Goal: Answer question/provide support: Share knowledge or assist other users

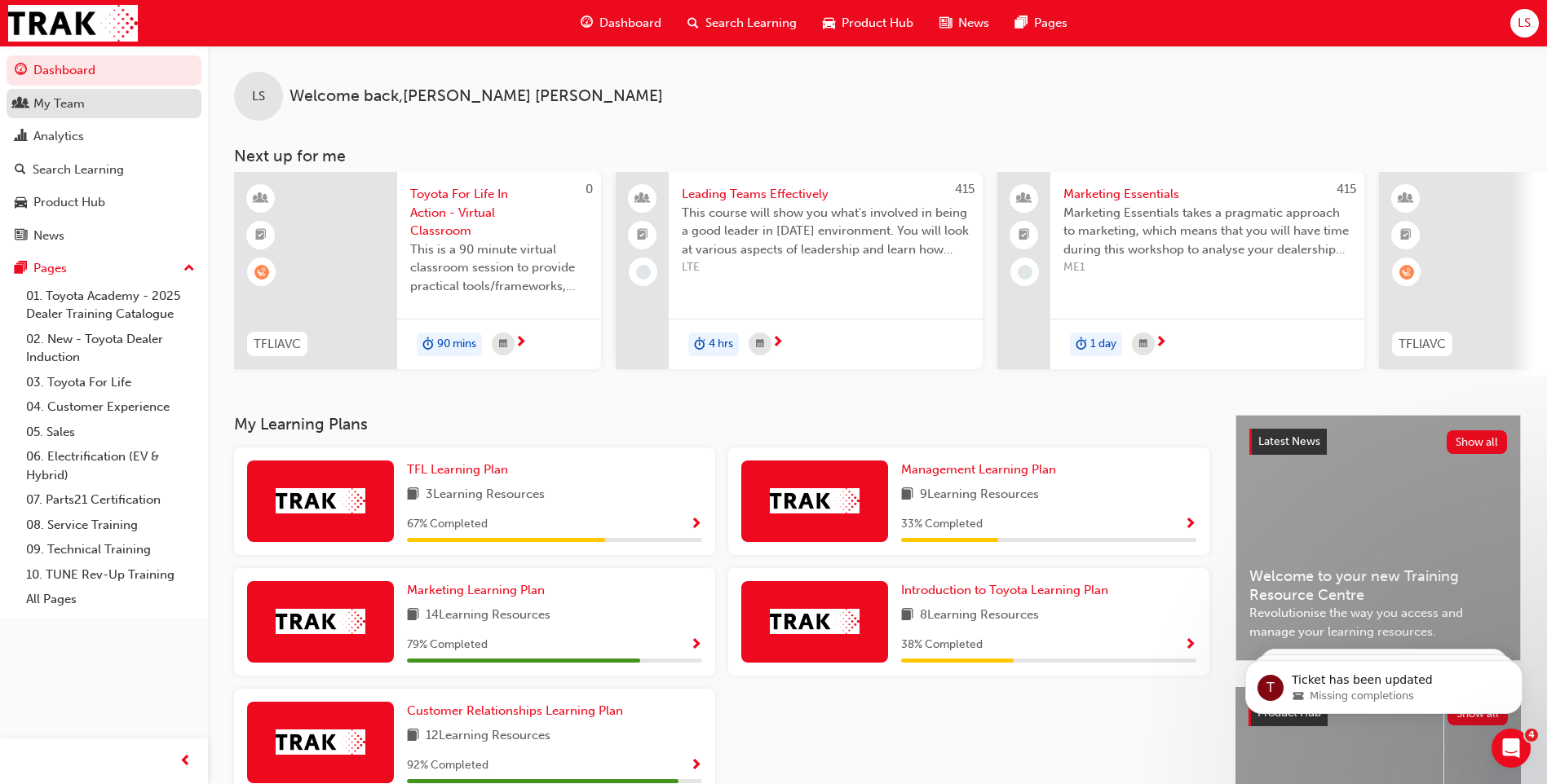
click at [90, 92] on link "My Team" at bounding box center [104, 104] width 195 height 30
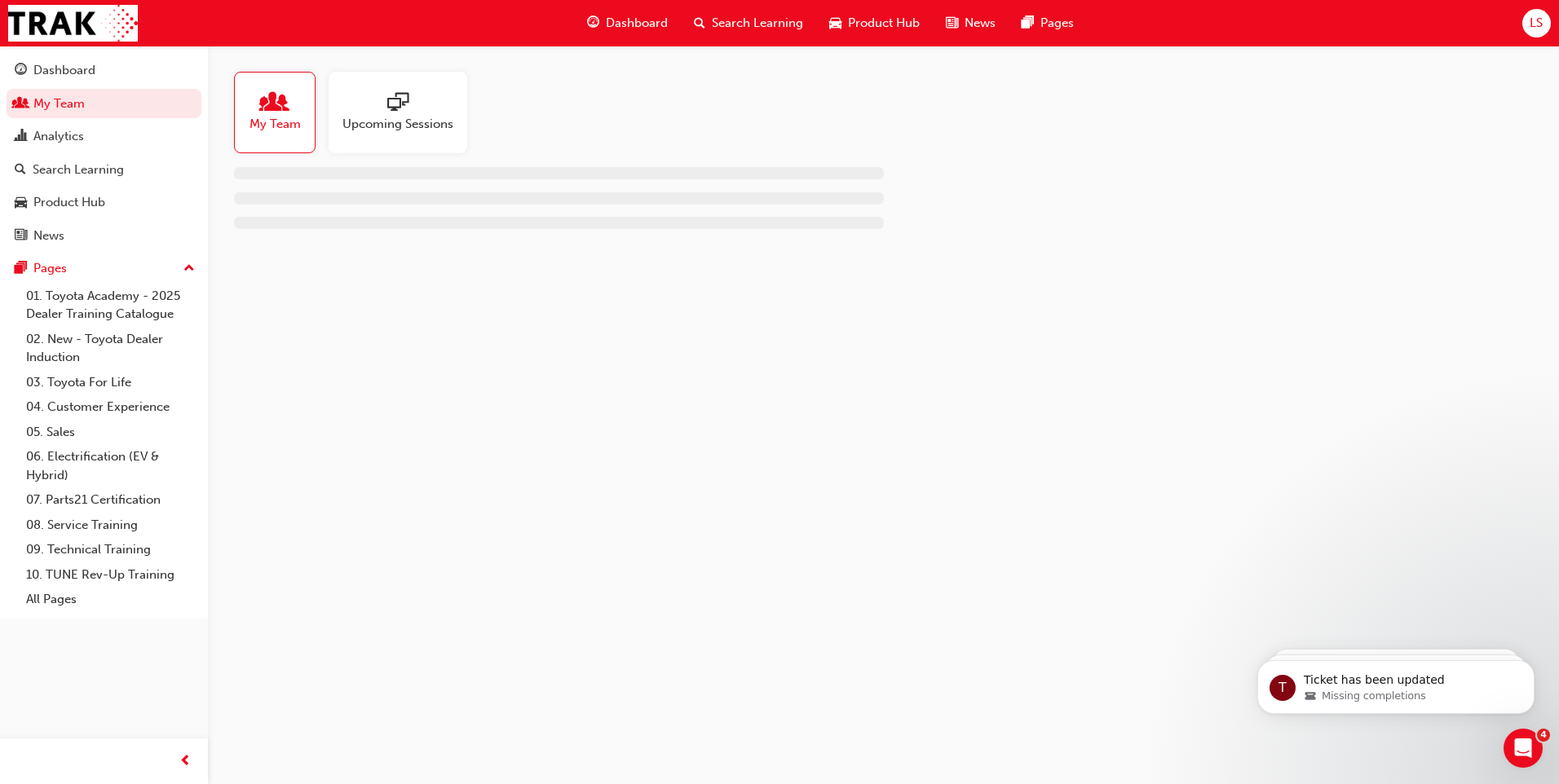
click at [419, 110] on div at bounding box center [398, 103] width 111 height 22
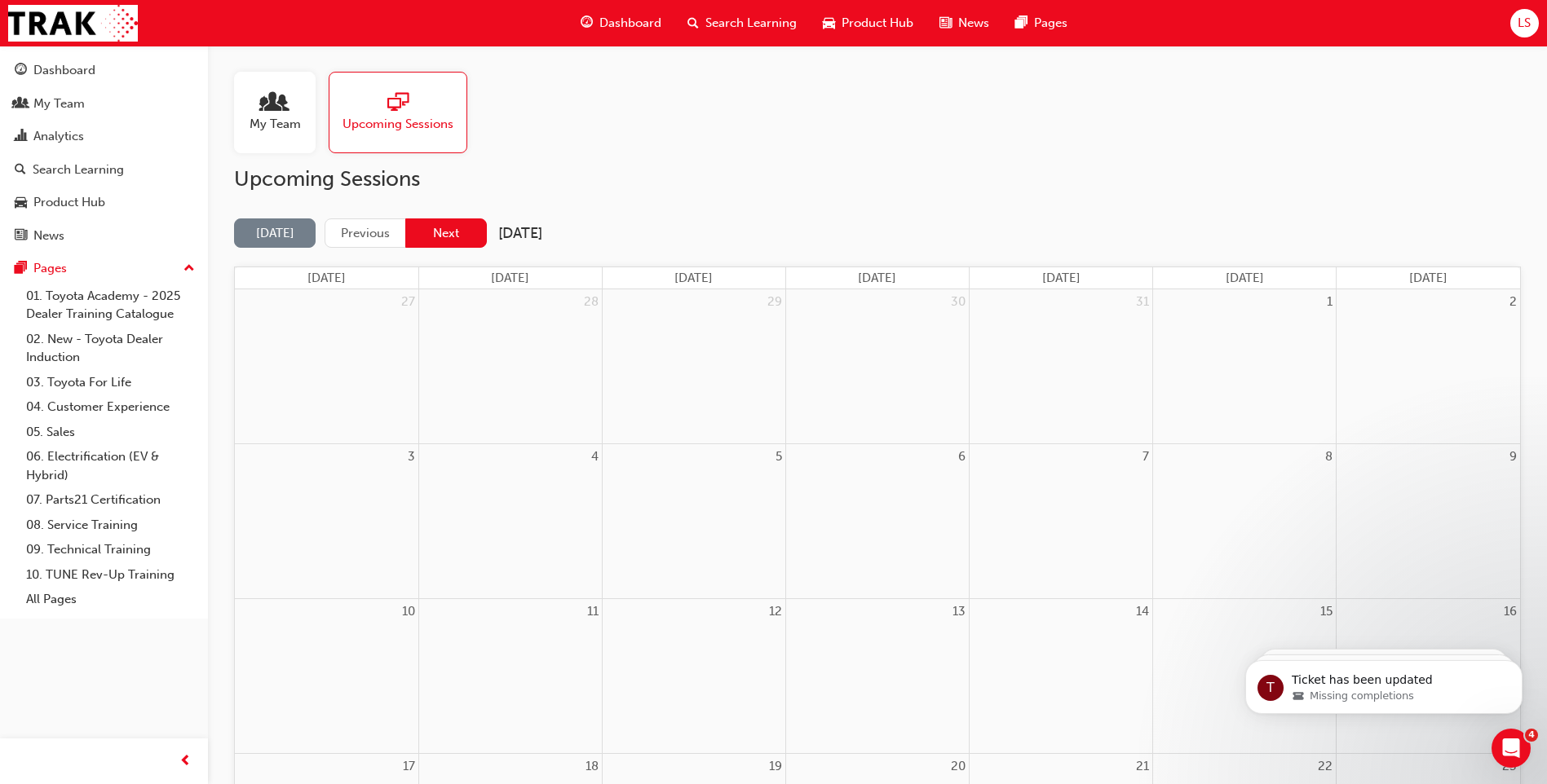
click at [437, 224] on button "Next" at bounding box center [446, 234] width 82 height 30
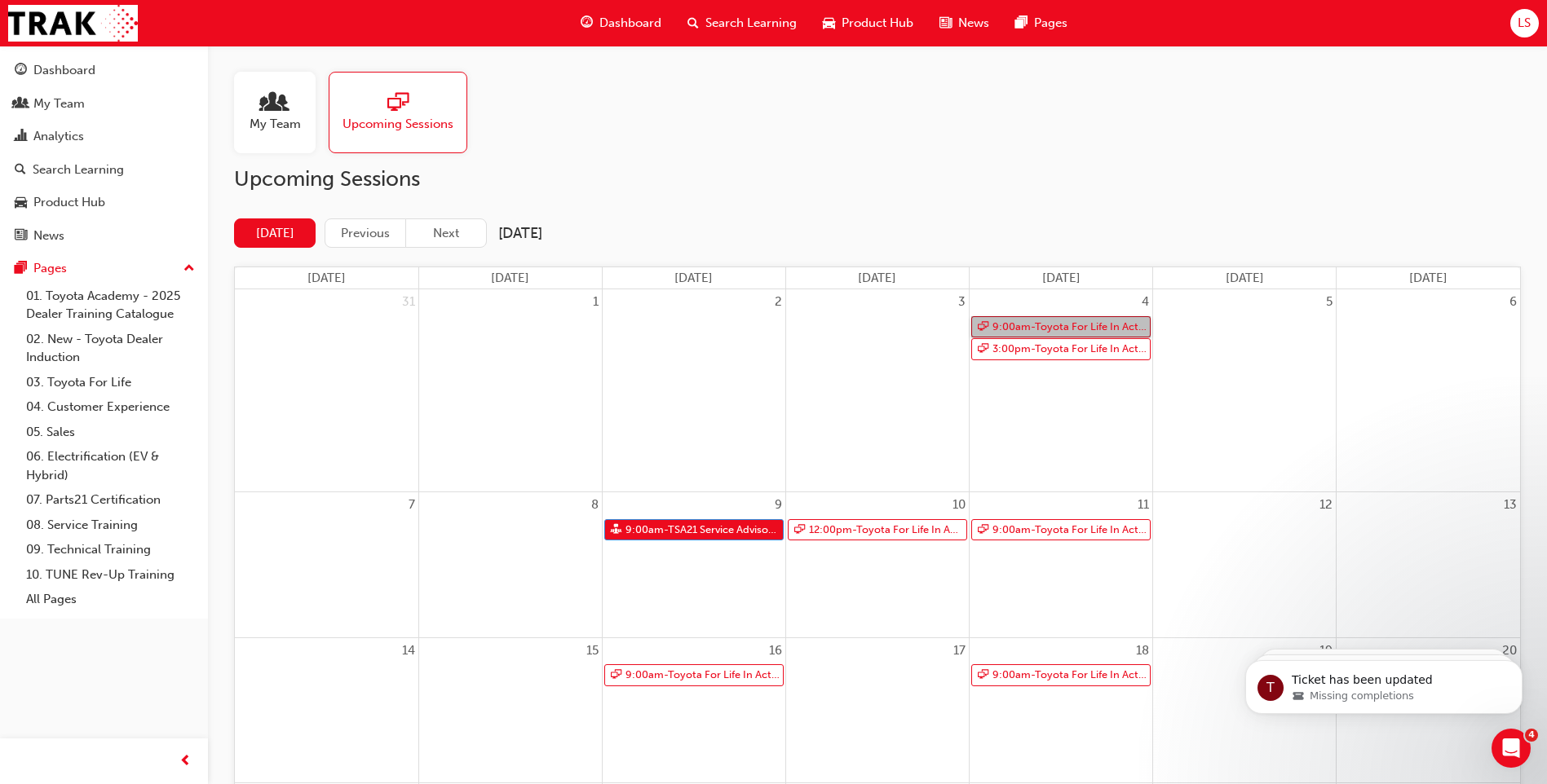
click at [1060, 329] on link "9:00am - Toyota For Life In Action - Virtual Classroom" at bounding box center [1061, 327] width 180 height 22
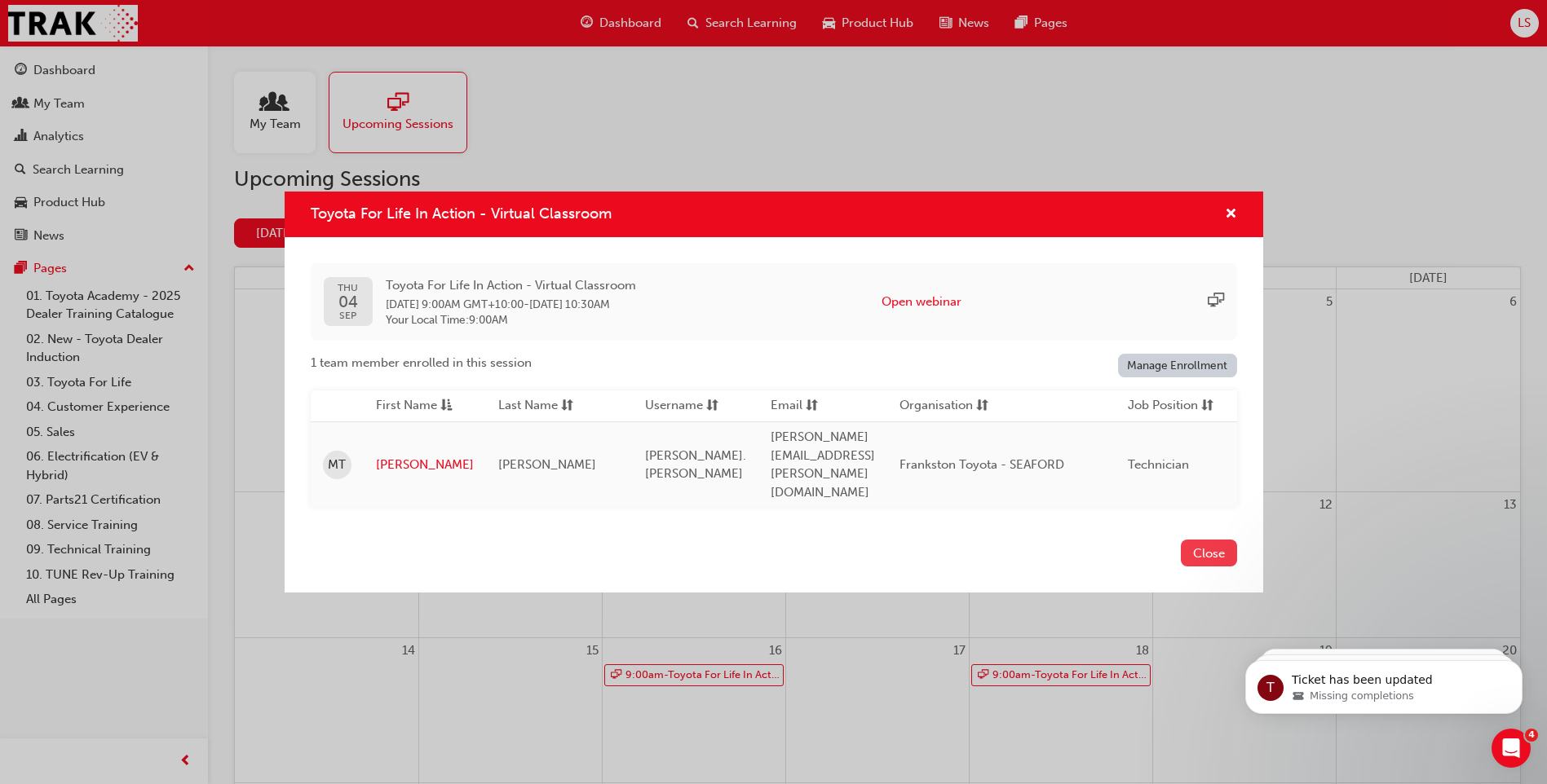
click at [1206, 540] on button "Close" at bounding box center [1209, 553] width 57 height 27
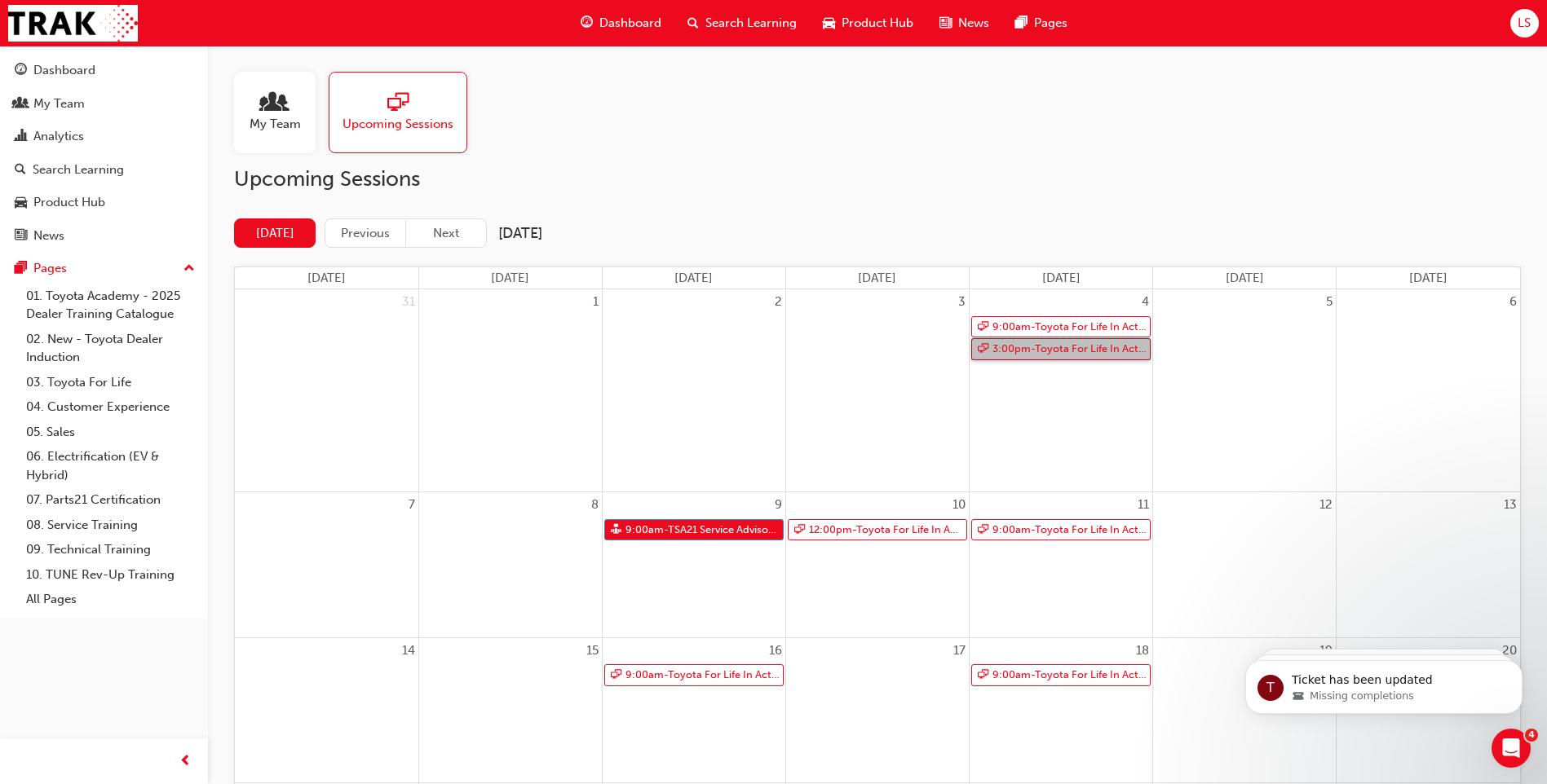
click at [1069, 346] on link "3:00pm - Toyota For Life In Action - Virtual Classroom" at bounding box center [1061, 349] width 180 height 22
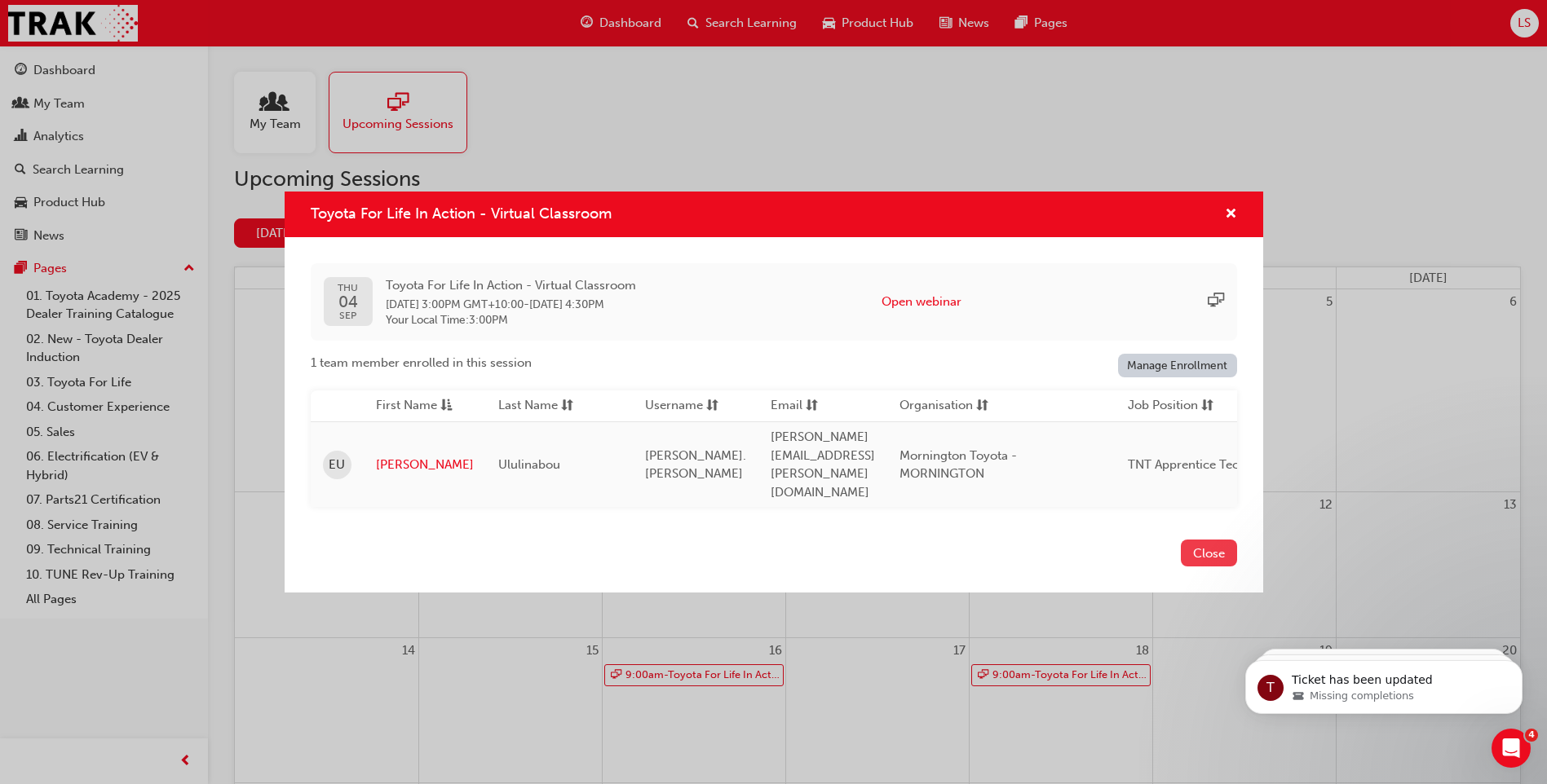
click at [1218, 540] on button "Close" at bounding box center [1209, 553] width 57 height 27
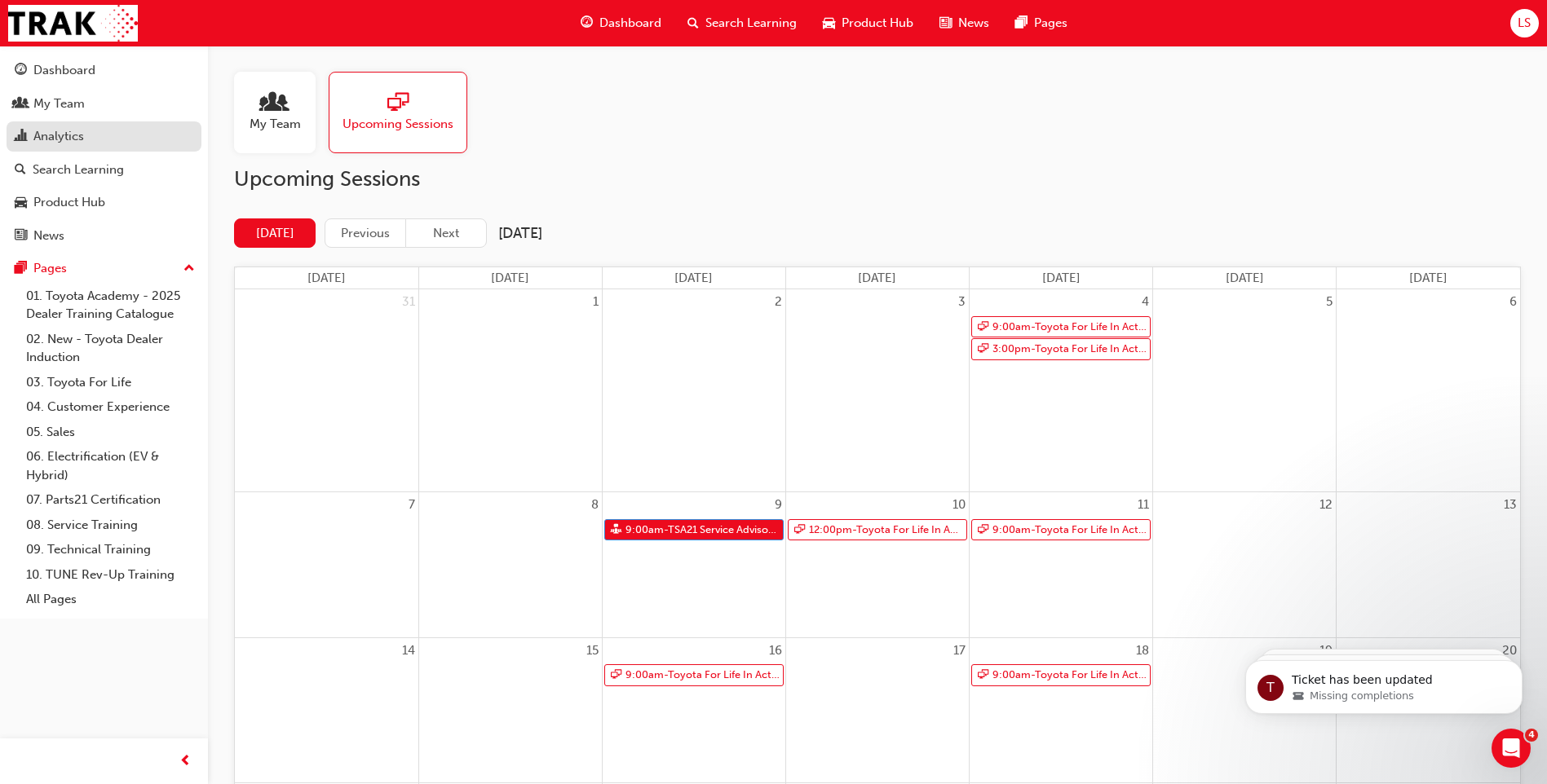
click at [124, 123] on link "Analytics" at bounding box center [104, 136] width 195 height 30
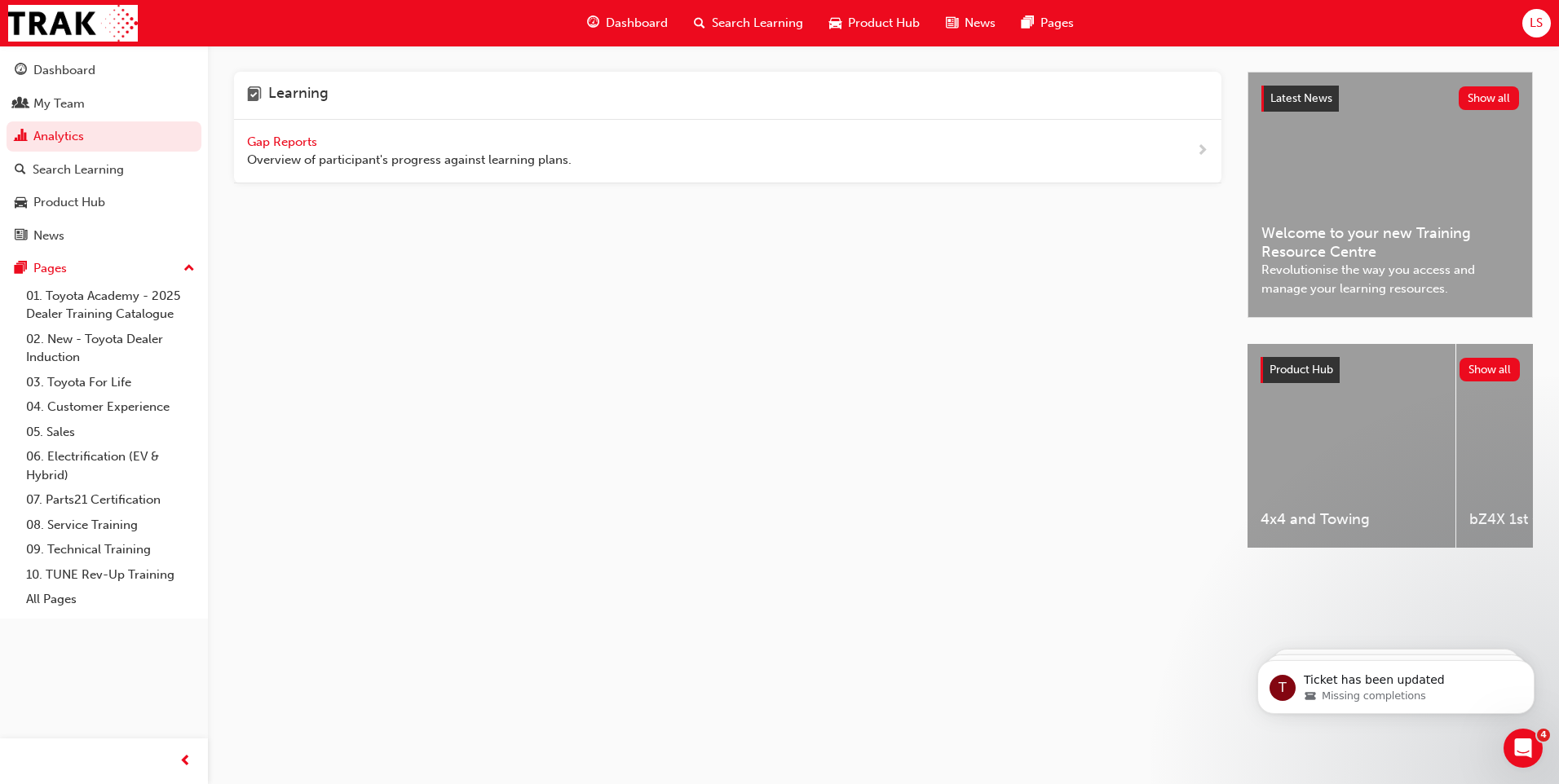
click at [295, 133] on div "Gap Reports Overview of participant's progress against learning plans." at bounding box center [409, 151] width 324 height 37
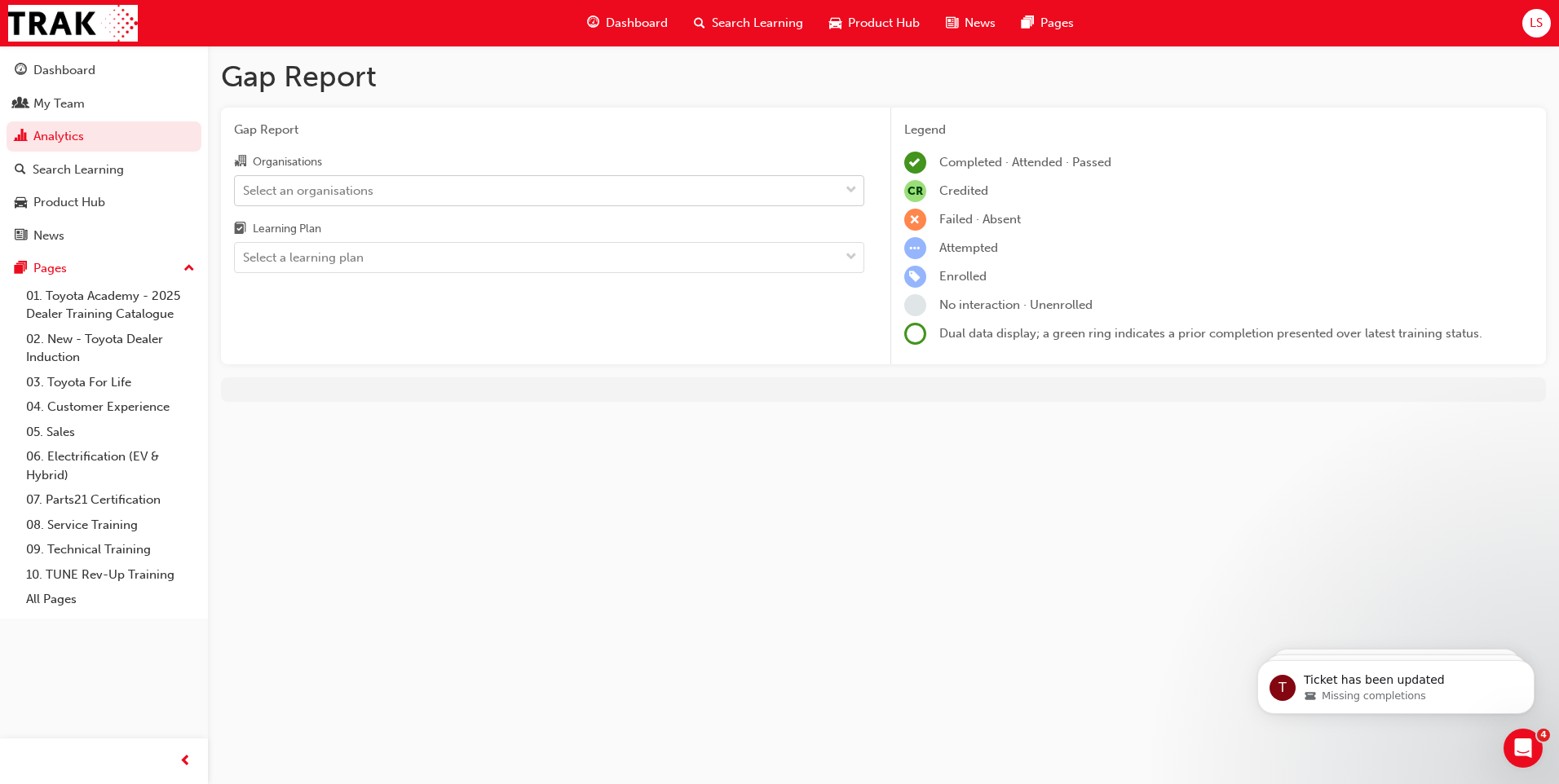
click at [349, 189] on div "Select an organisations" at bounding box center [308, 190] width 131 height 19
click at [245, 189] on input "Organisations Select an organisations" at bounding box center [244, 190] width 2 height 14
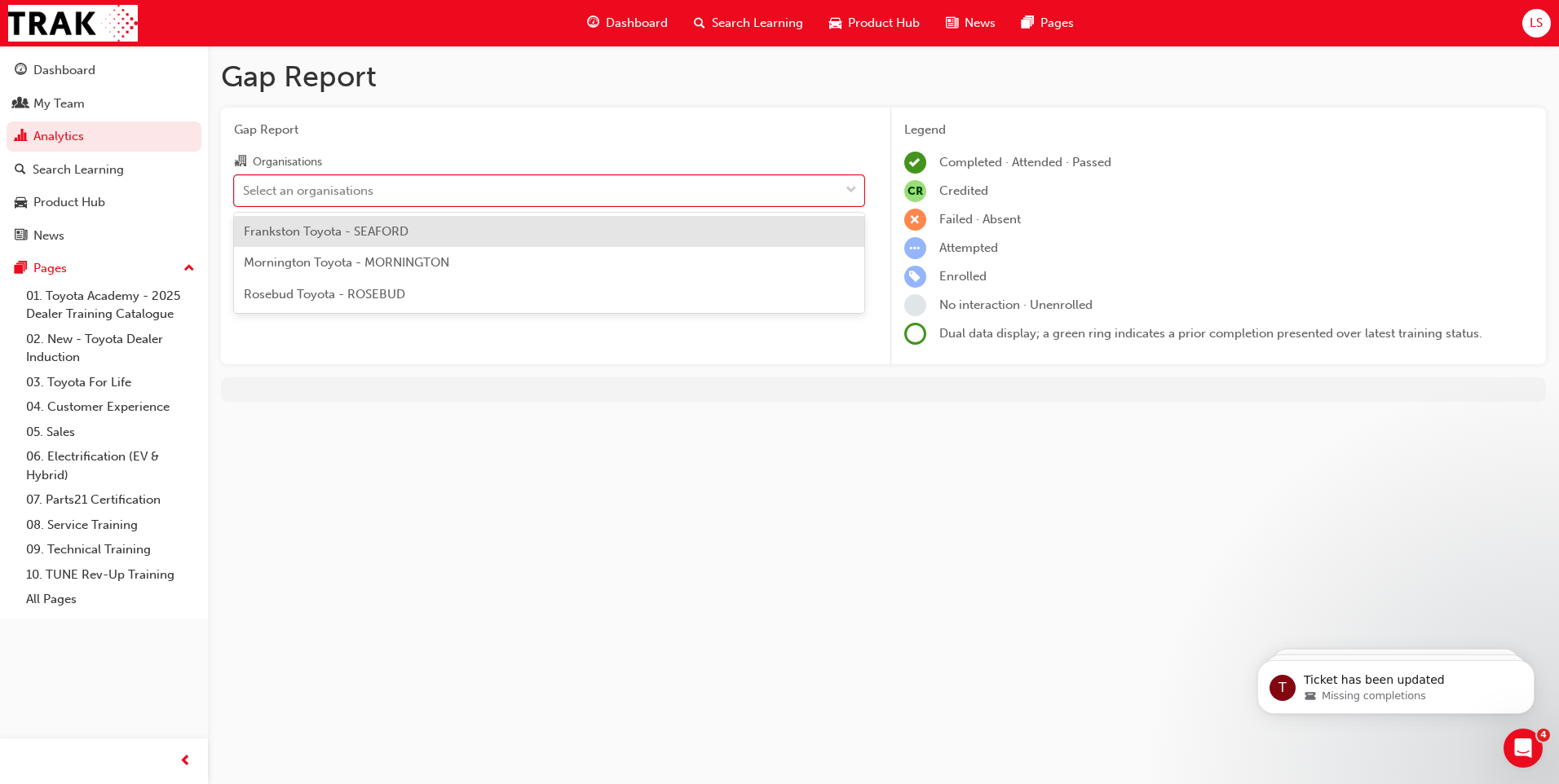
click at [355, 232] on span "Frankston Toyota - SEAFORD" at bounding box center [326, 232] width 165 height 15
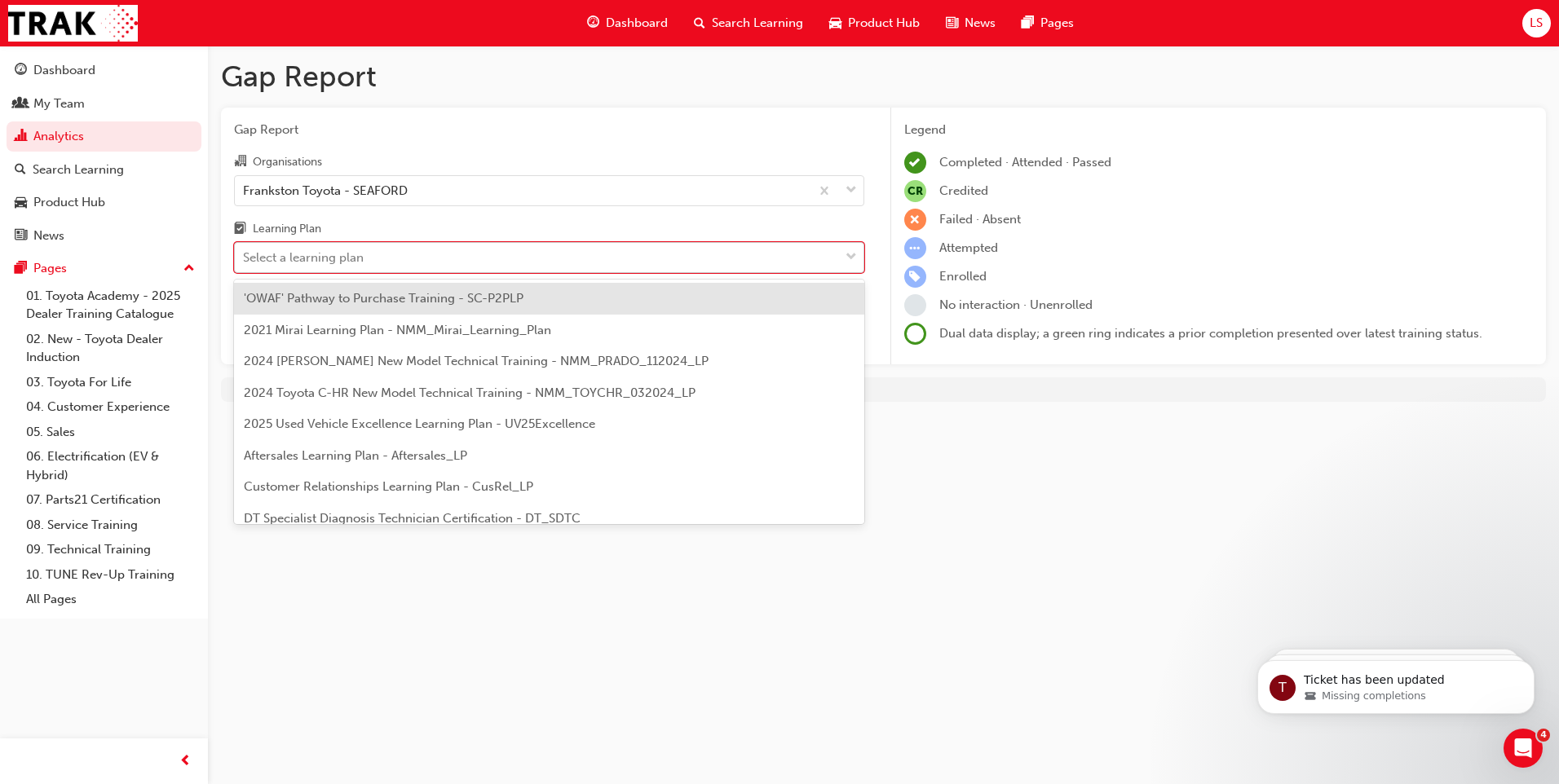
click at [376, 269] on div "Select a learning plan" at bounding box center [537, 258] width 604 height 28
click at [245, 264] on input "Learning Plan option 'OWAF' Pathway to Purchase Training - SC-P2PLP focused, 1 …" at bounding box center [244, 257] width 2 height 14
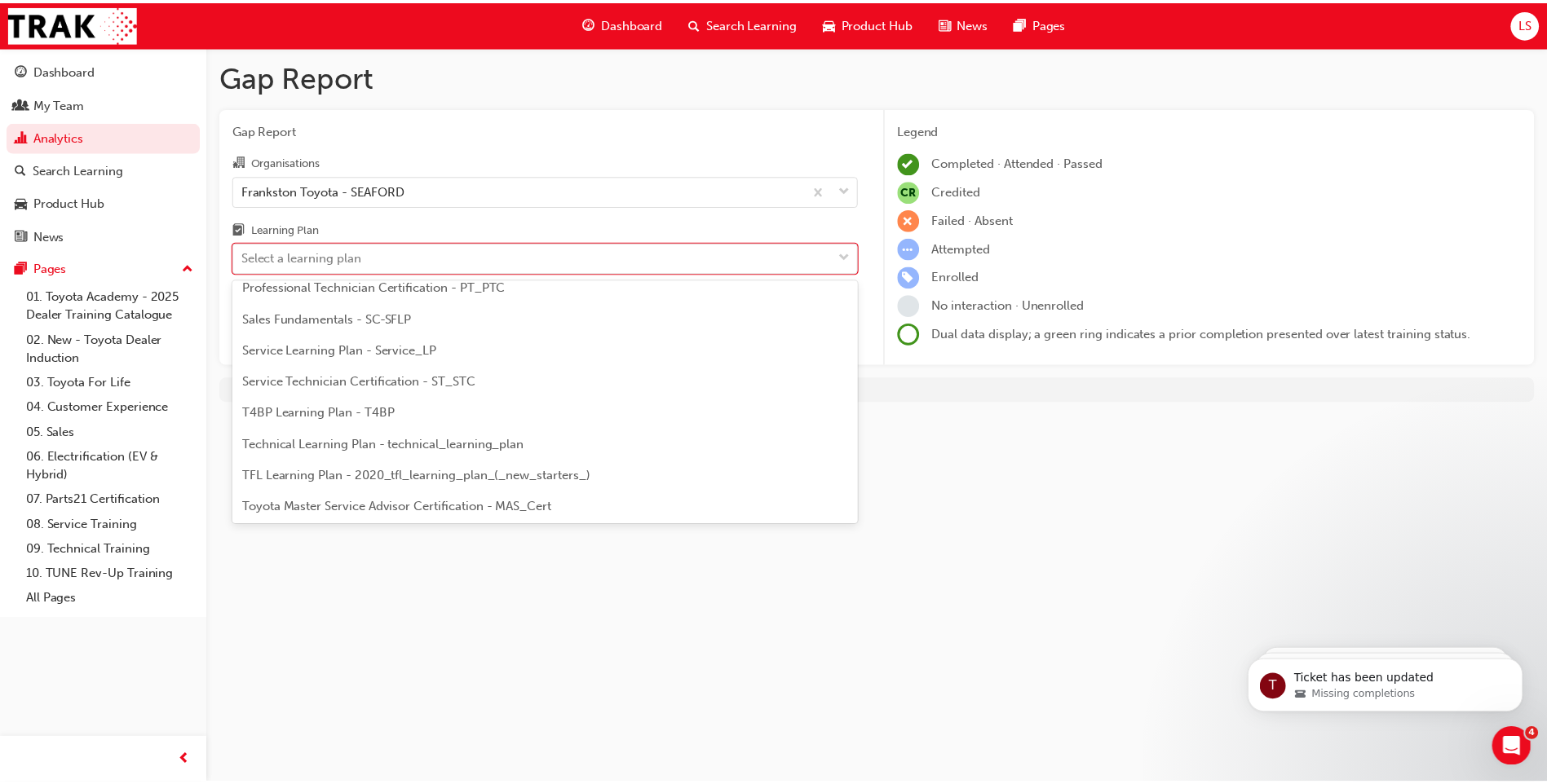
scroll to position [703, 0]
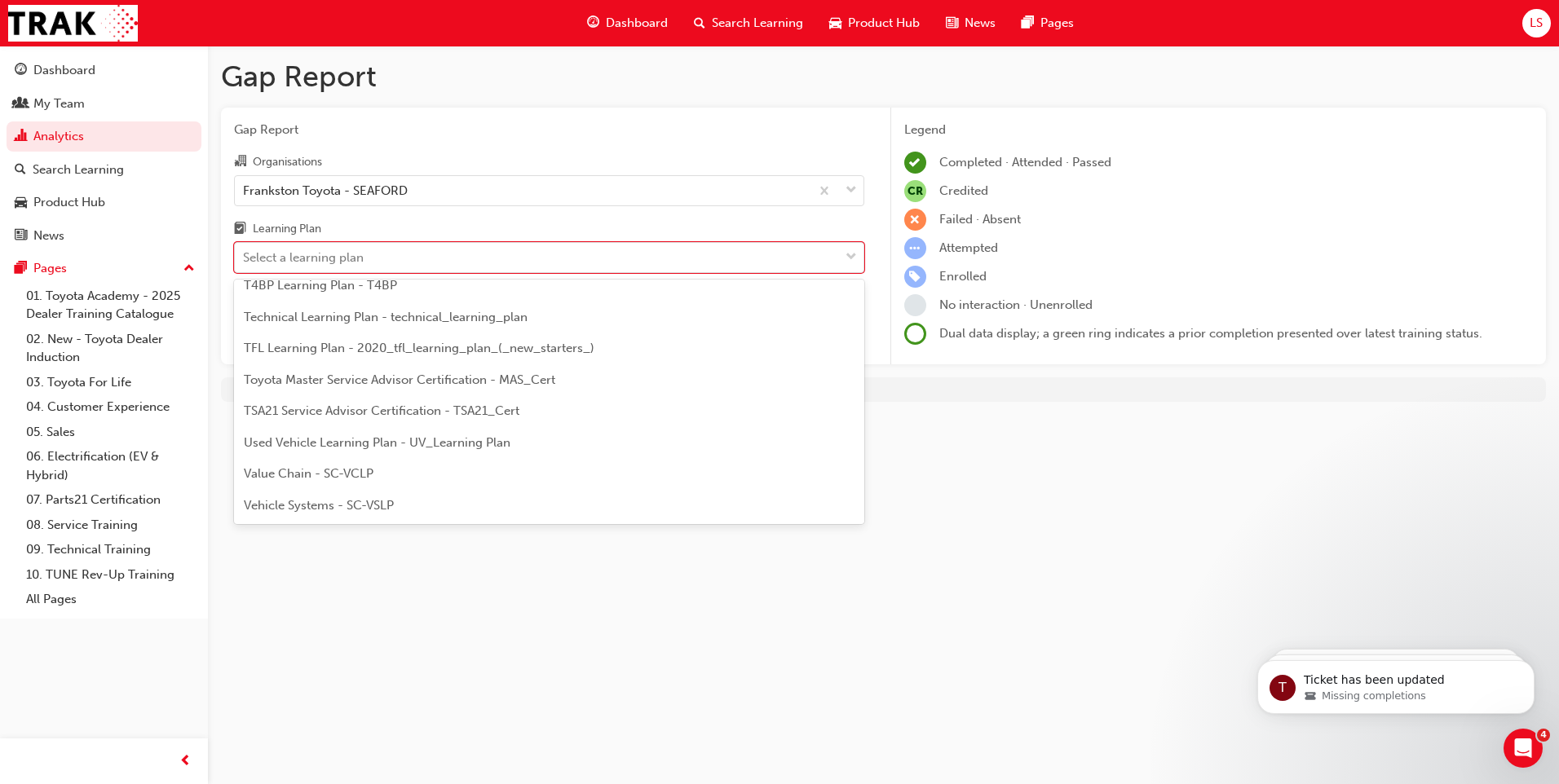
click at [370, 351] on span "TFL Learning Plan - 2020_tfl_learning_plan_(_new_starters_)" at bounding box center [419, 348] width 351 height 15
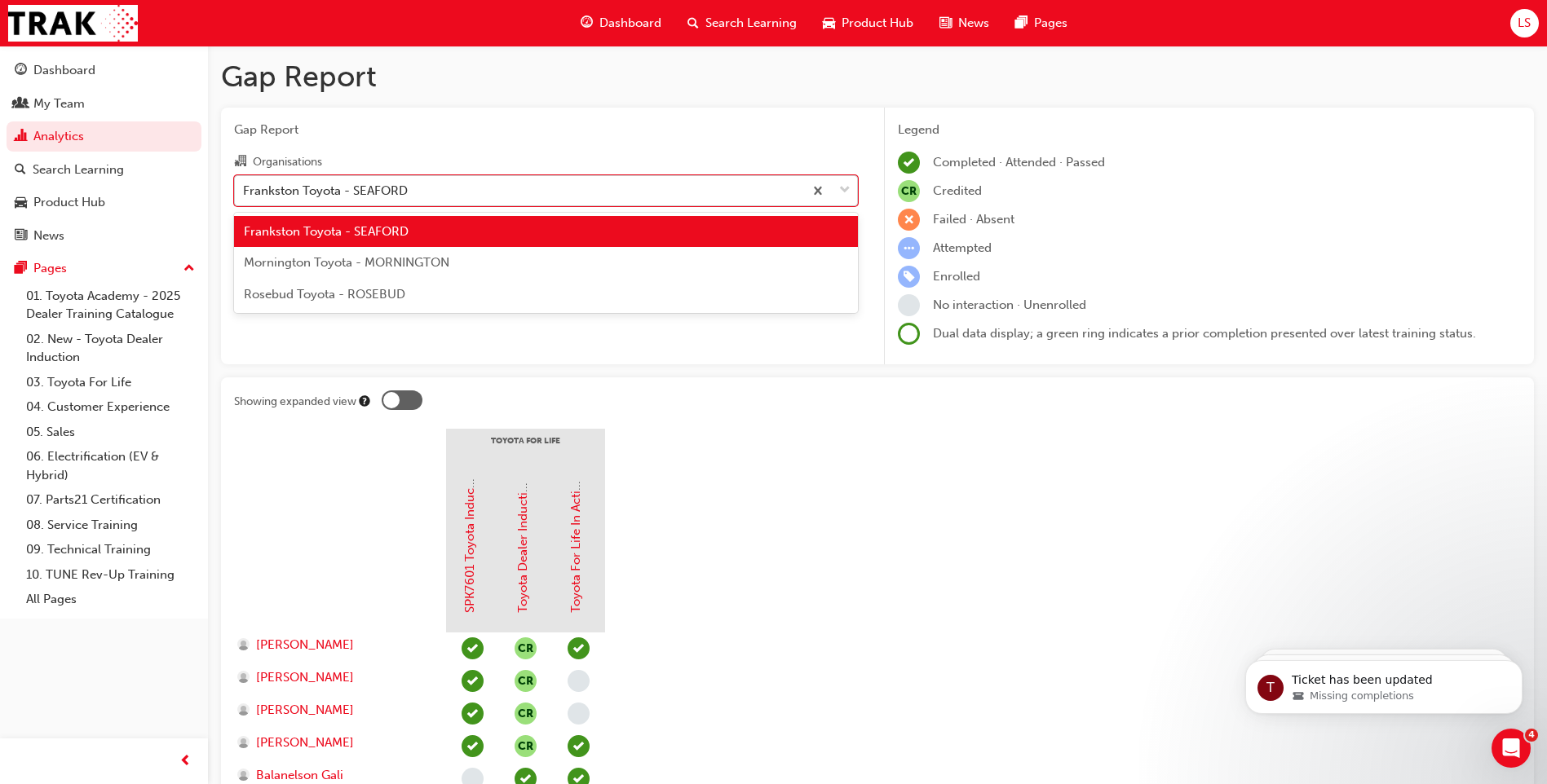
click at [498, 194] on div "Frankston Toyota - SEAFORD" at bounding box center [518, 190] width 568 height 28
click at [245, 194] on input "Organisations option Frankston Toyota - SEAFORD, selected. option Frankston Toy…" at bounding box center [244, 190] width 2 height 14
click at [481, 267] on div "Mornington Toyota - MORNINGTON" at bounding box center [546, 263] width 624 height 32
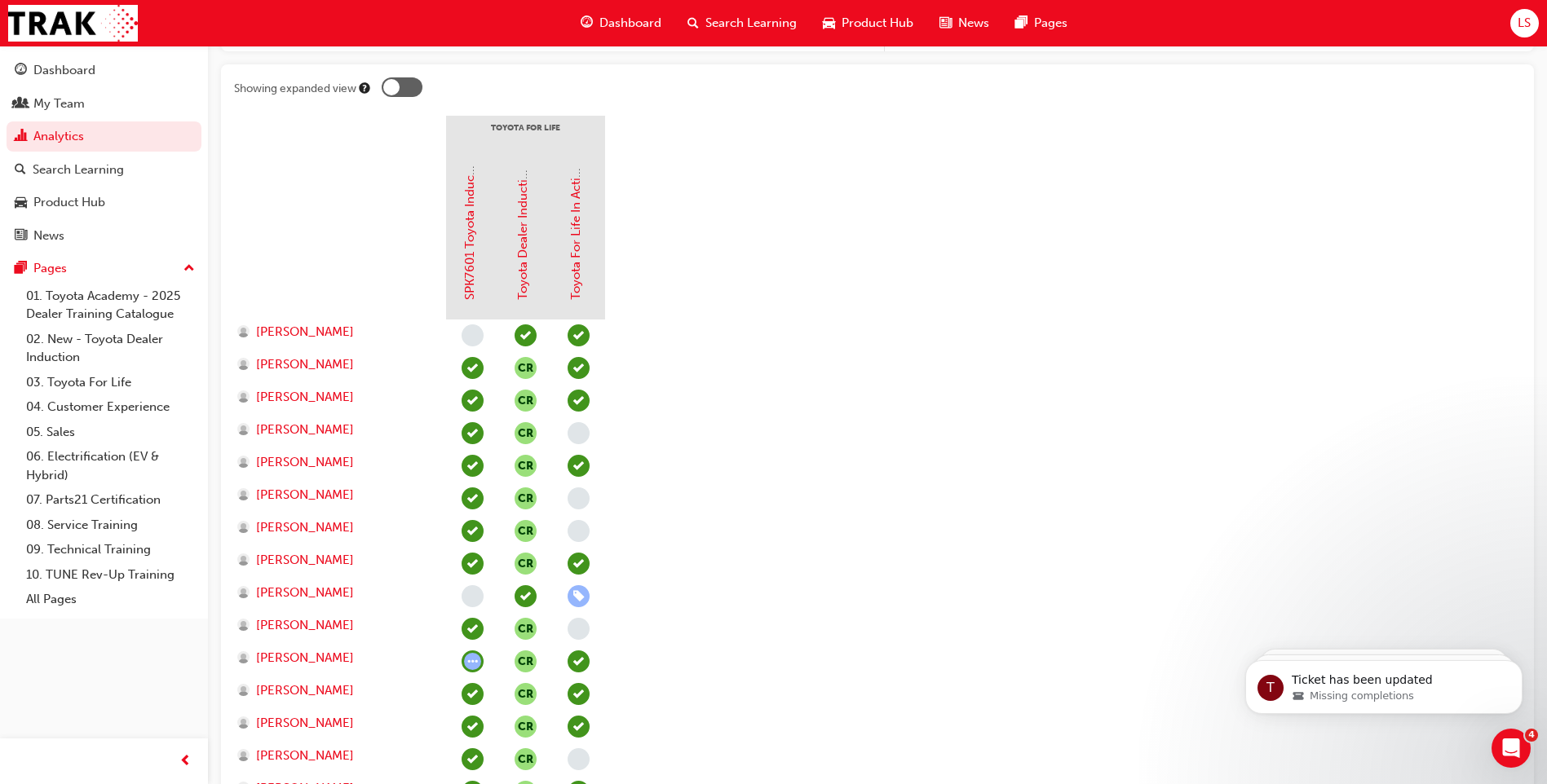
scroll to position [311, 0]
click at [134, 168] on div "Search Learning" at bounding box center [104, 170] width 179 height 21
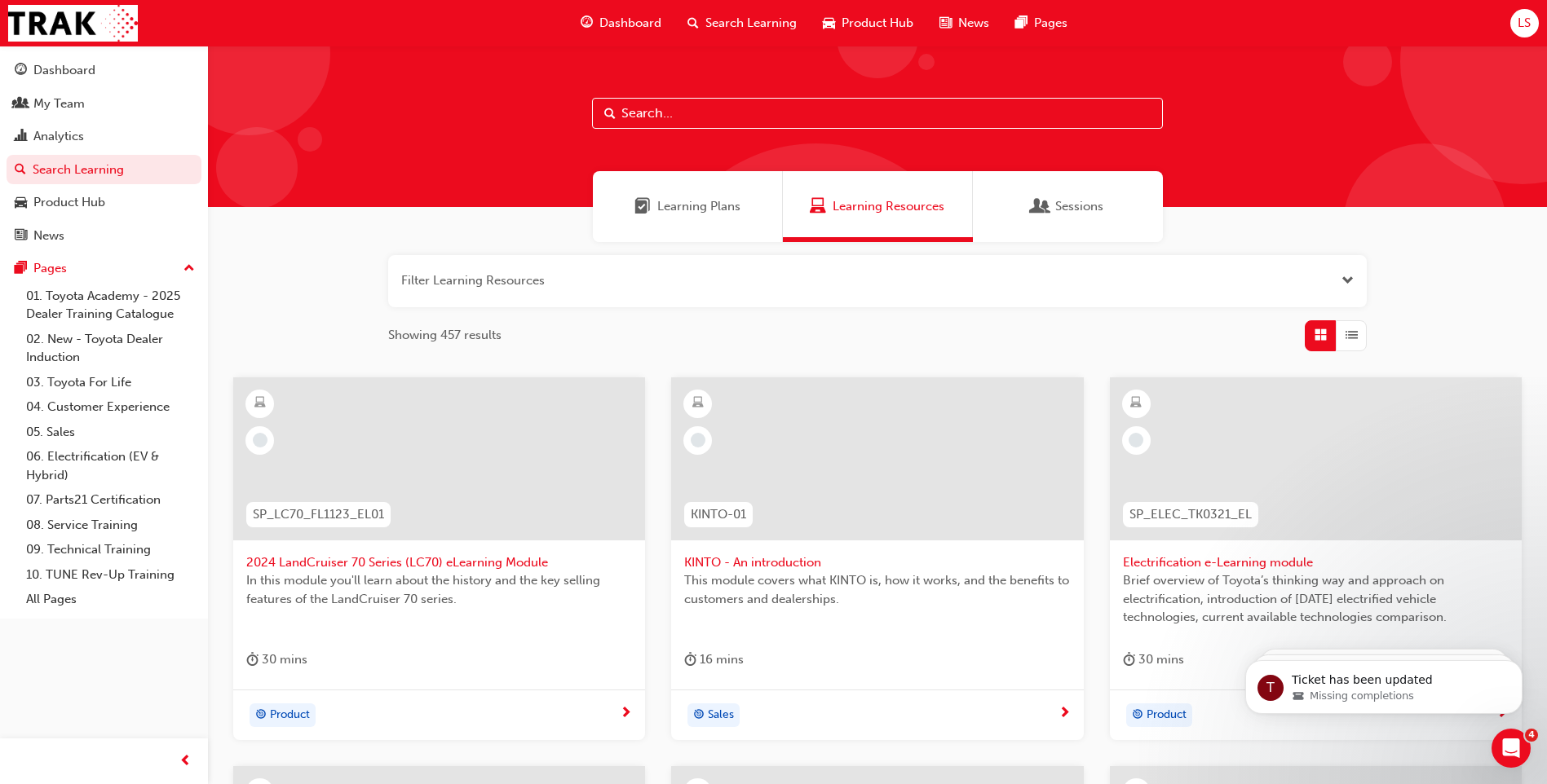
click at [671, 108] on input "text" at bounding box center [877, 113] width 571 height 31
type input "hybris"
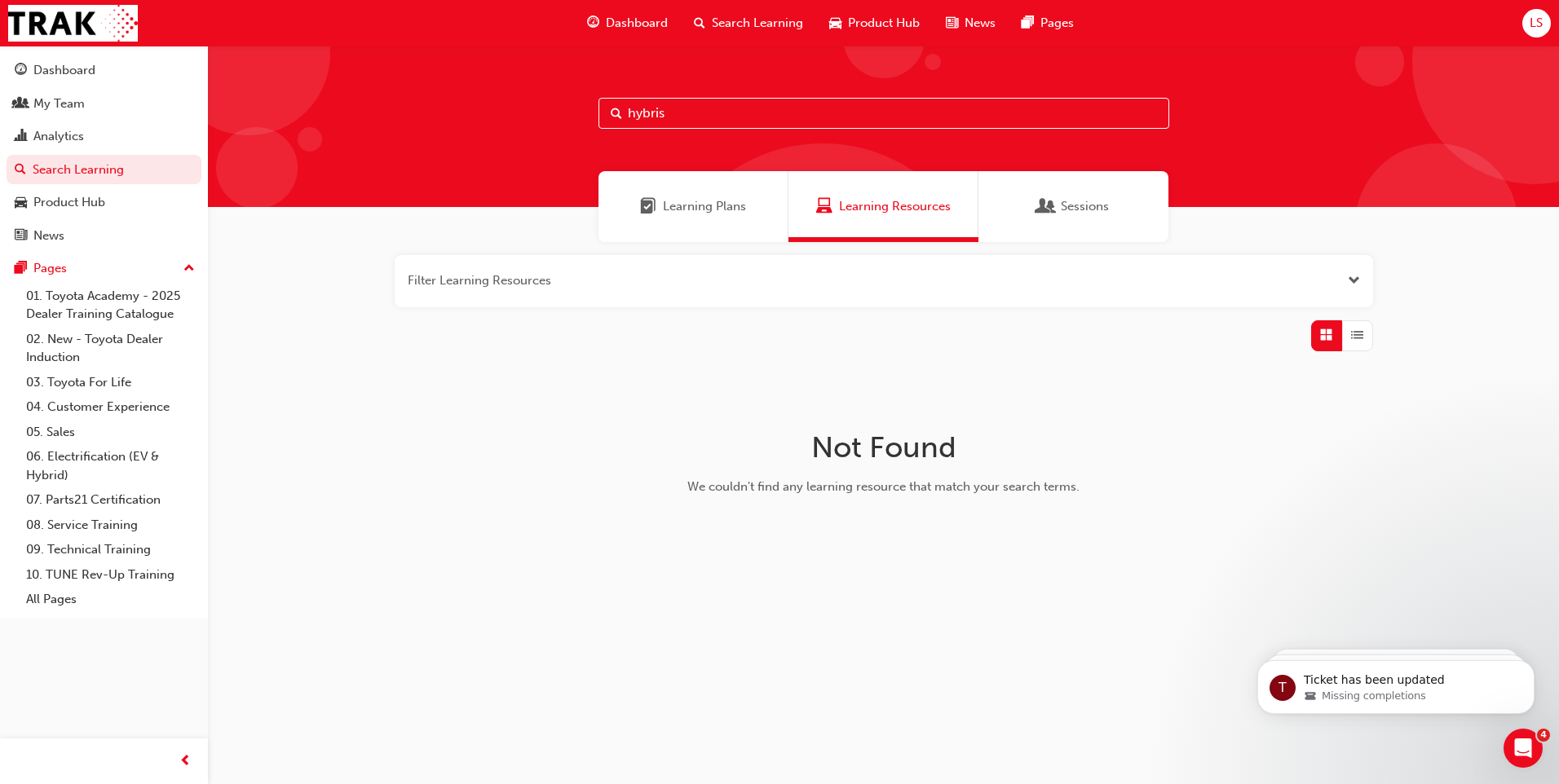
click at [728, 215] on span "Learning Plans" at bounding box center [705, 206] width 83 height 19
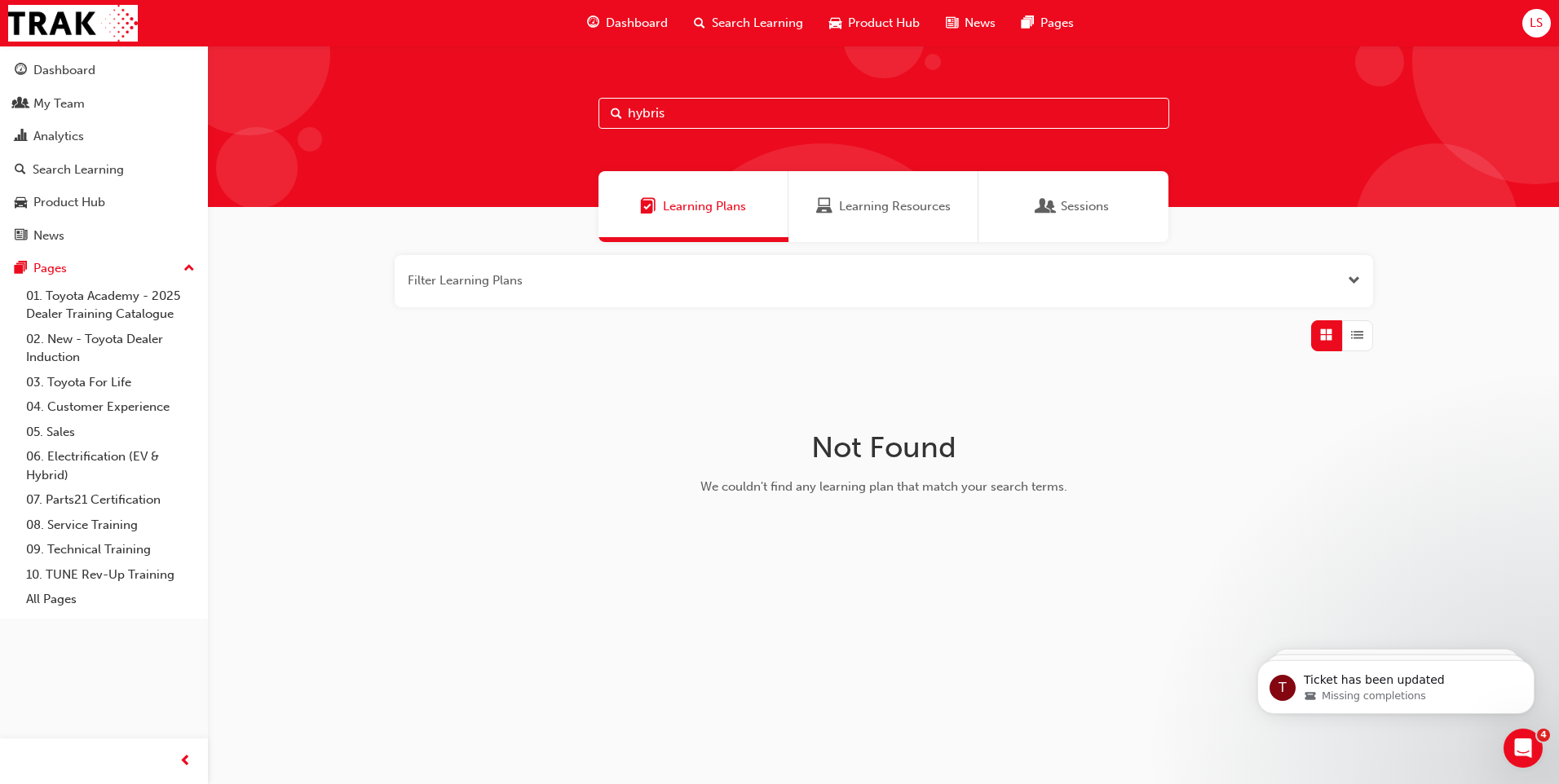
click at [693, 102] on input "hybris" at bounding box center [884, 113] width 571 height 31
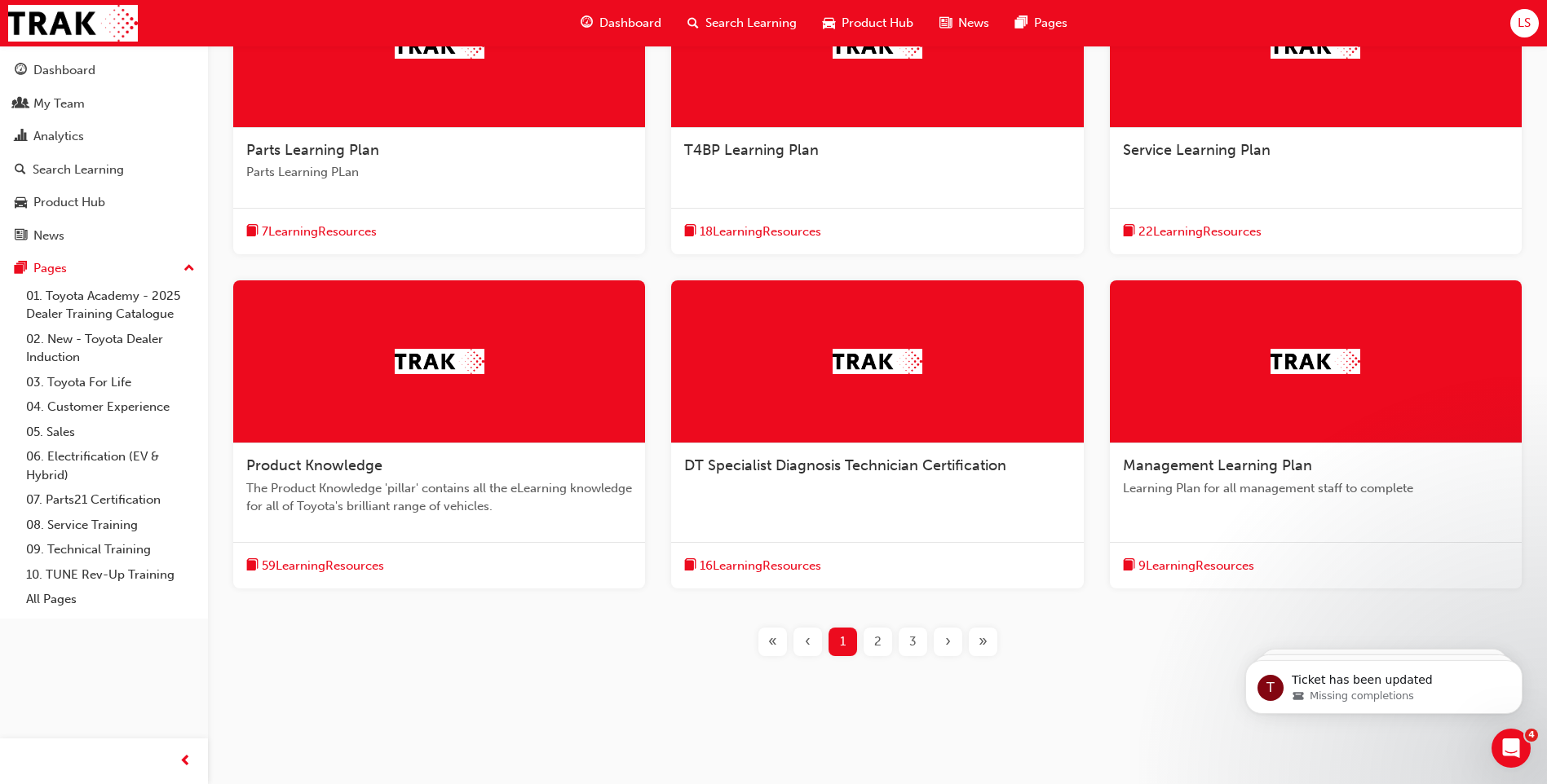
scroll to position [417, 0]
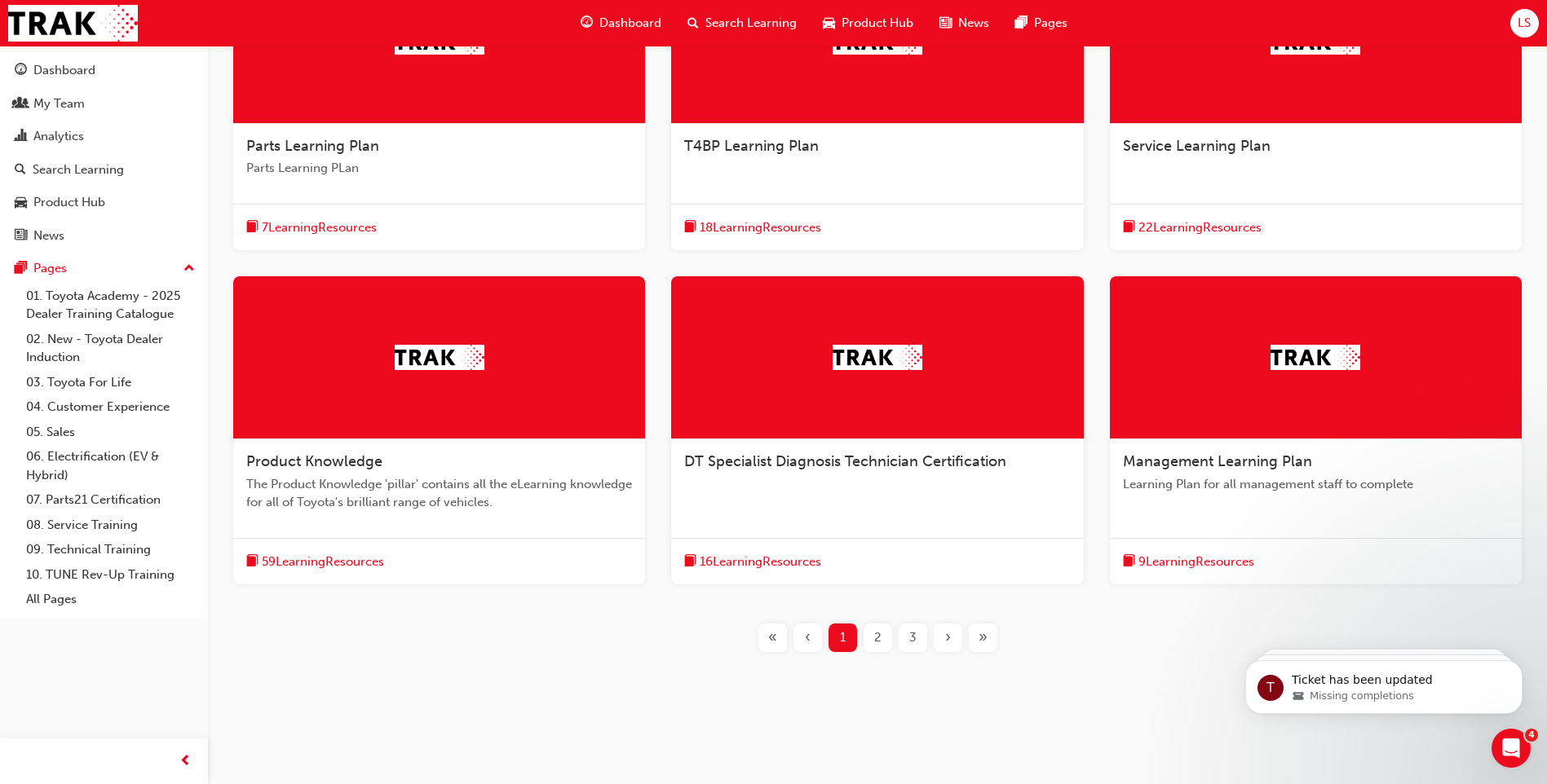
click at [313, 465] on span "Product Knowledge" at bounding box center [314, 461] width 136 height 18
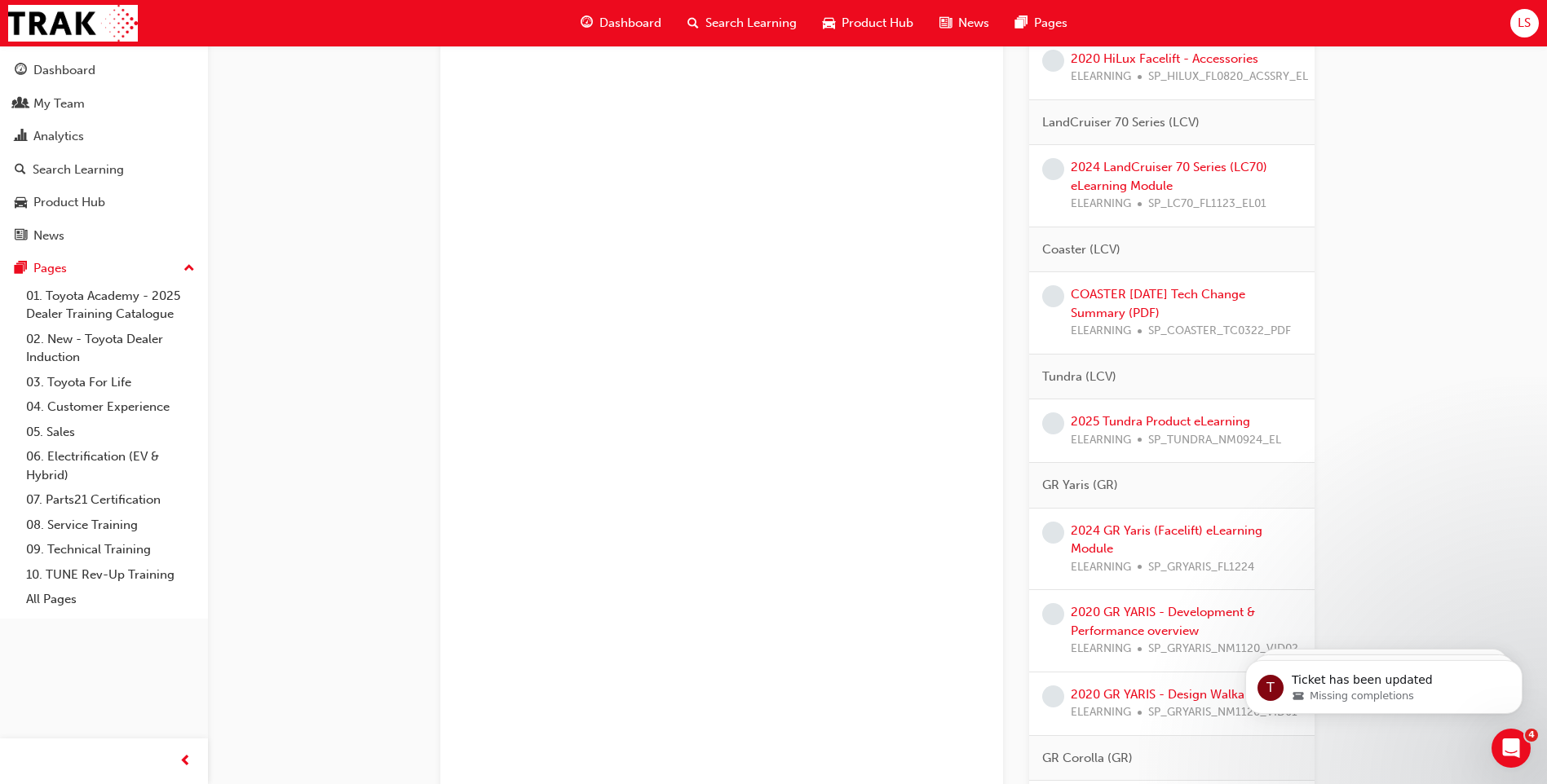
scroll to position [3478, 0]
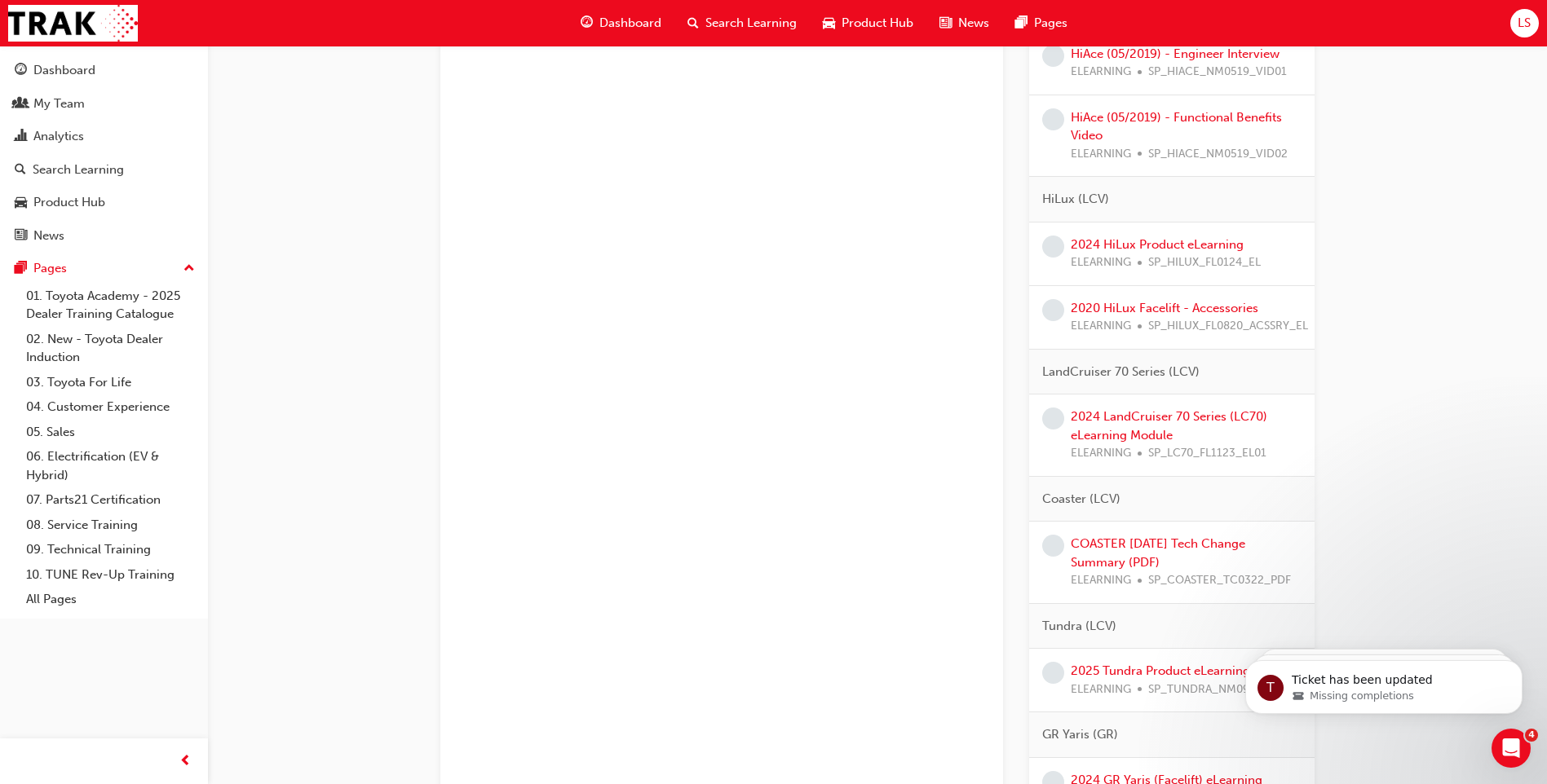
click at [850, 22] on span "Product Hub" at bounding box center [877, 23] width 72 height 19
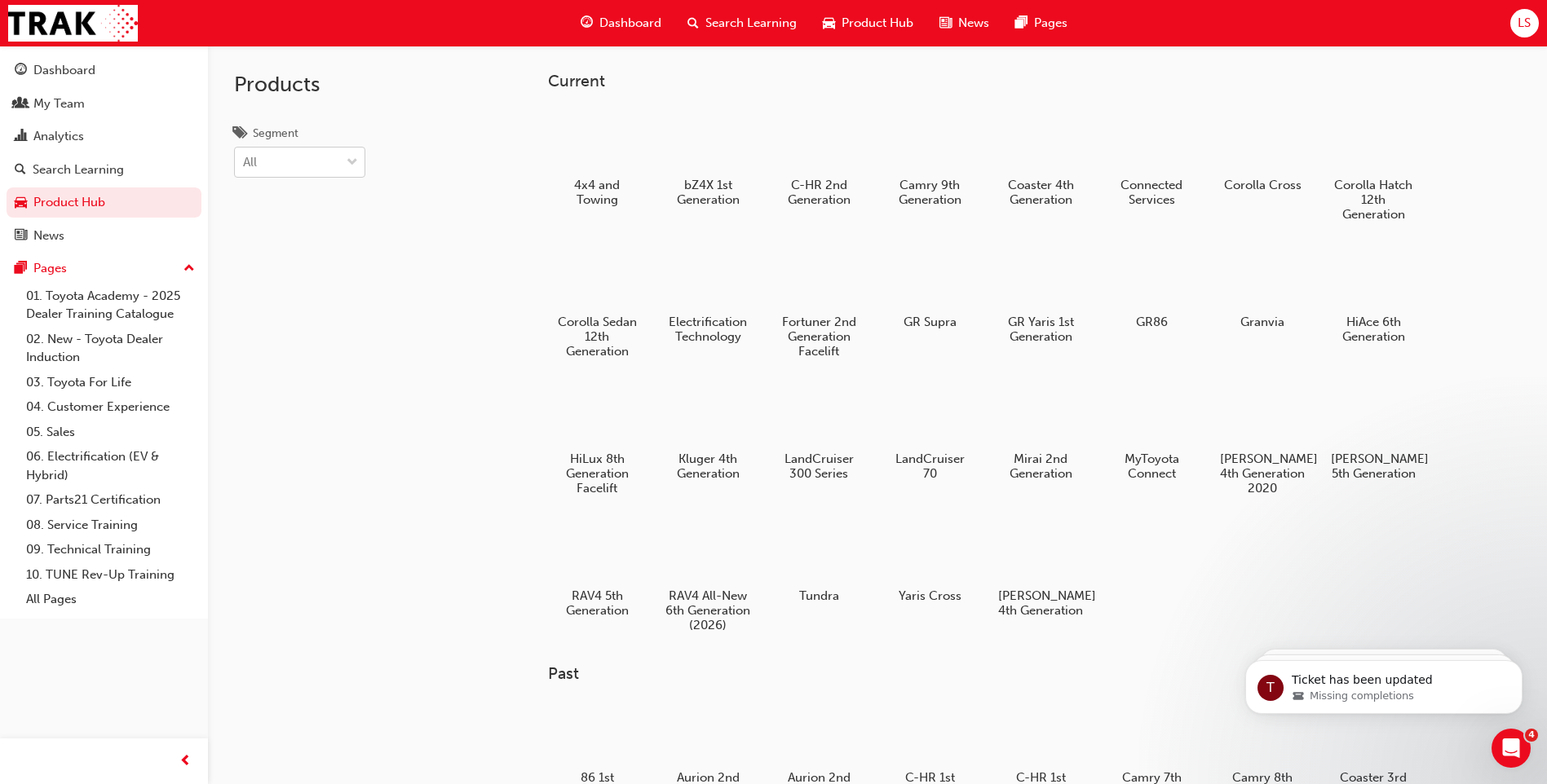
click at [319, 158] on div "All" at bounding box center [287, 162] width 105 height 28
click at [245, 158] on input "Segment All" at bounding box center [244, 161] width 2 height 14
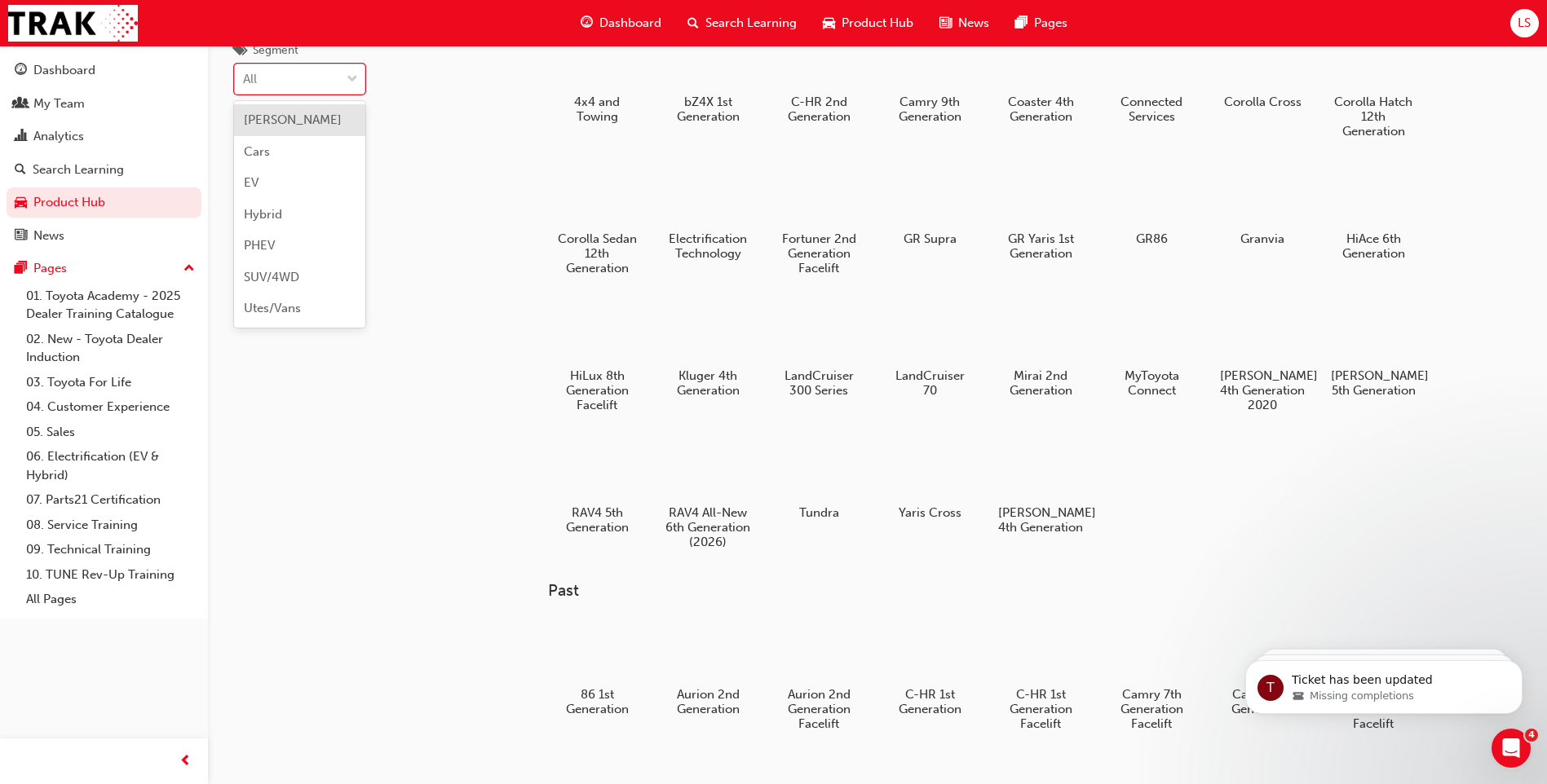
scroll to position [163, 0]
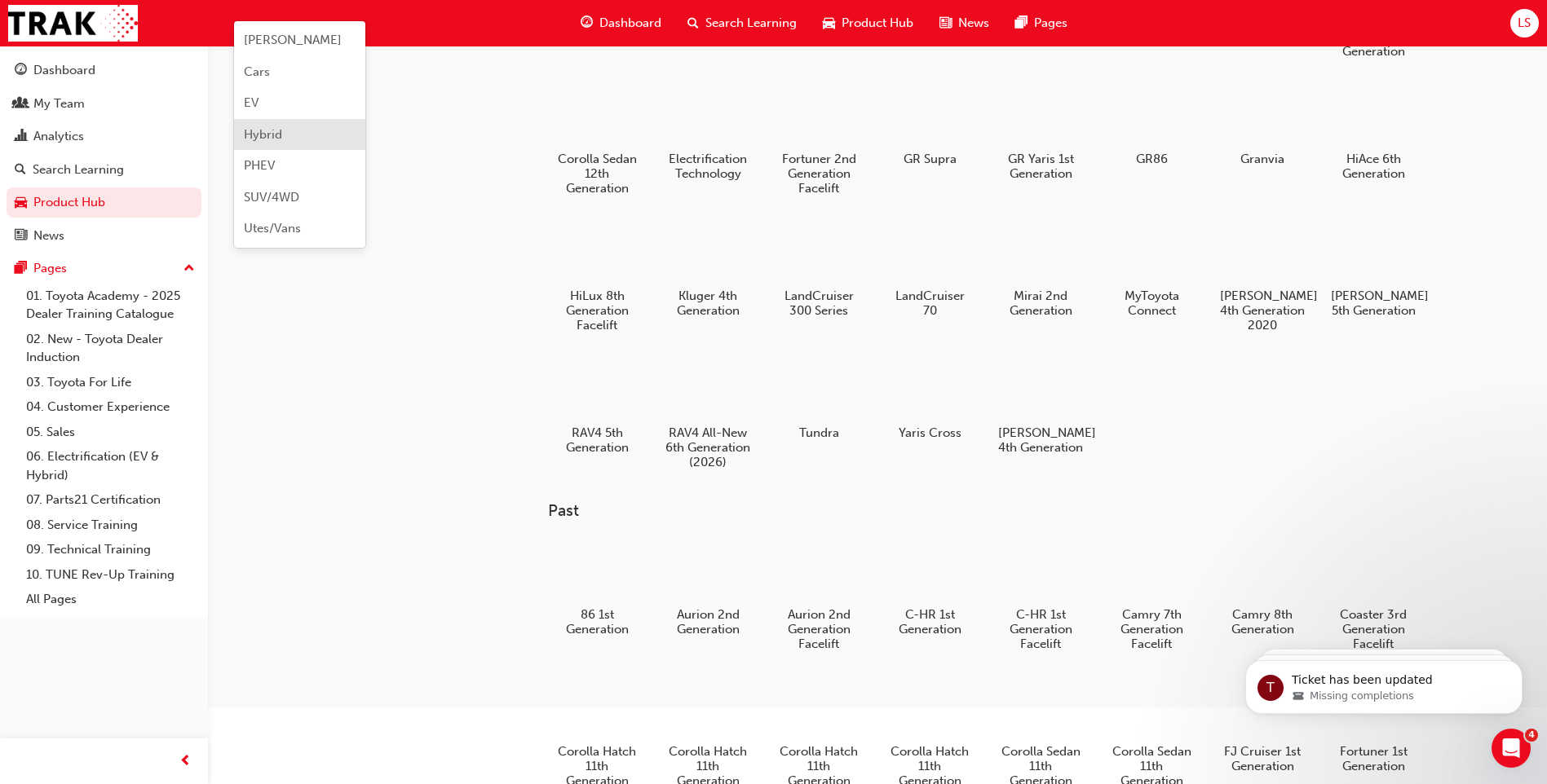
click at [300, 136] on div "Hybrid" at bounding box center [299, 135] width 131 height 32
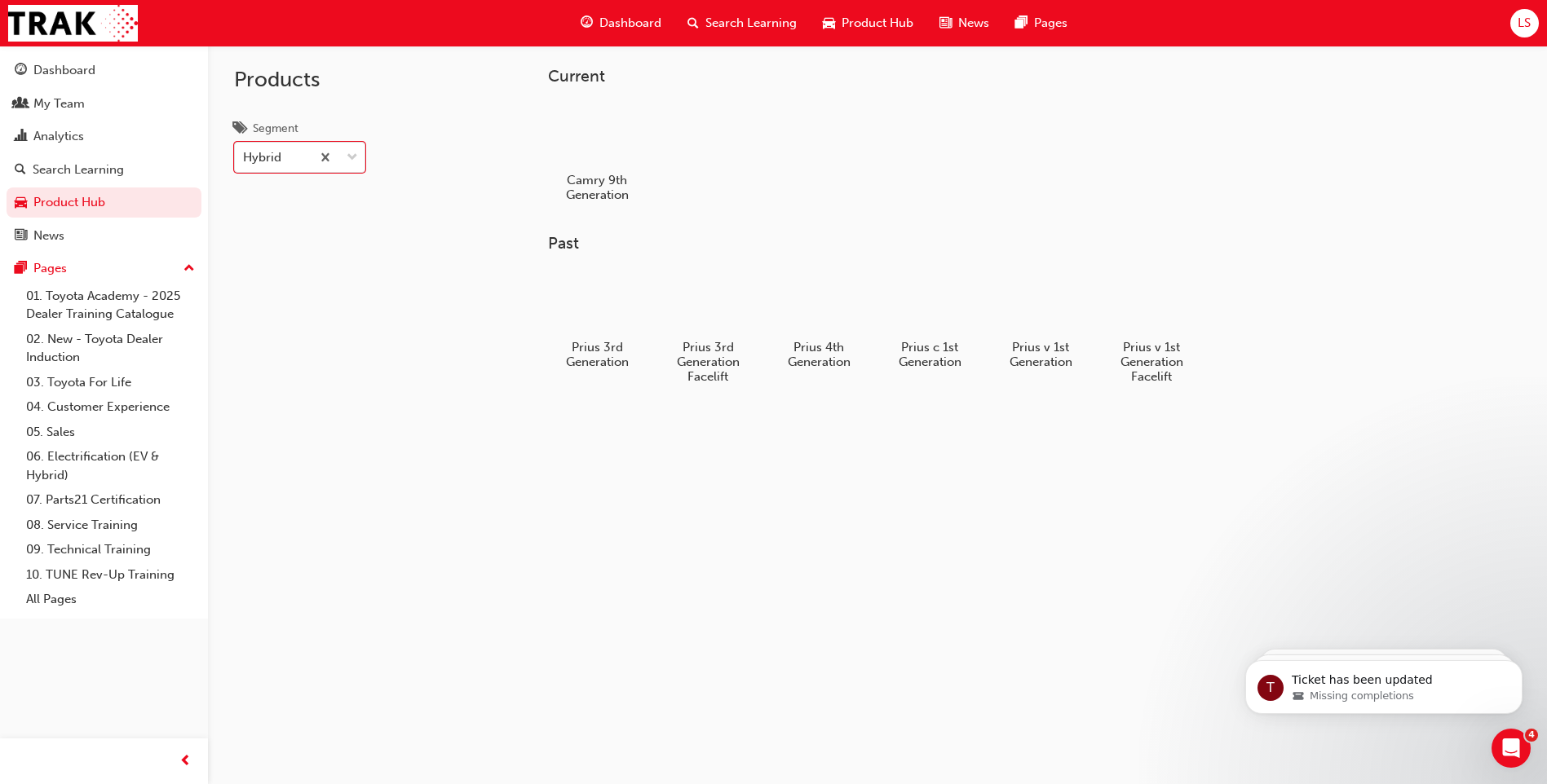
scroll to position [0, 0]
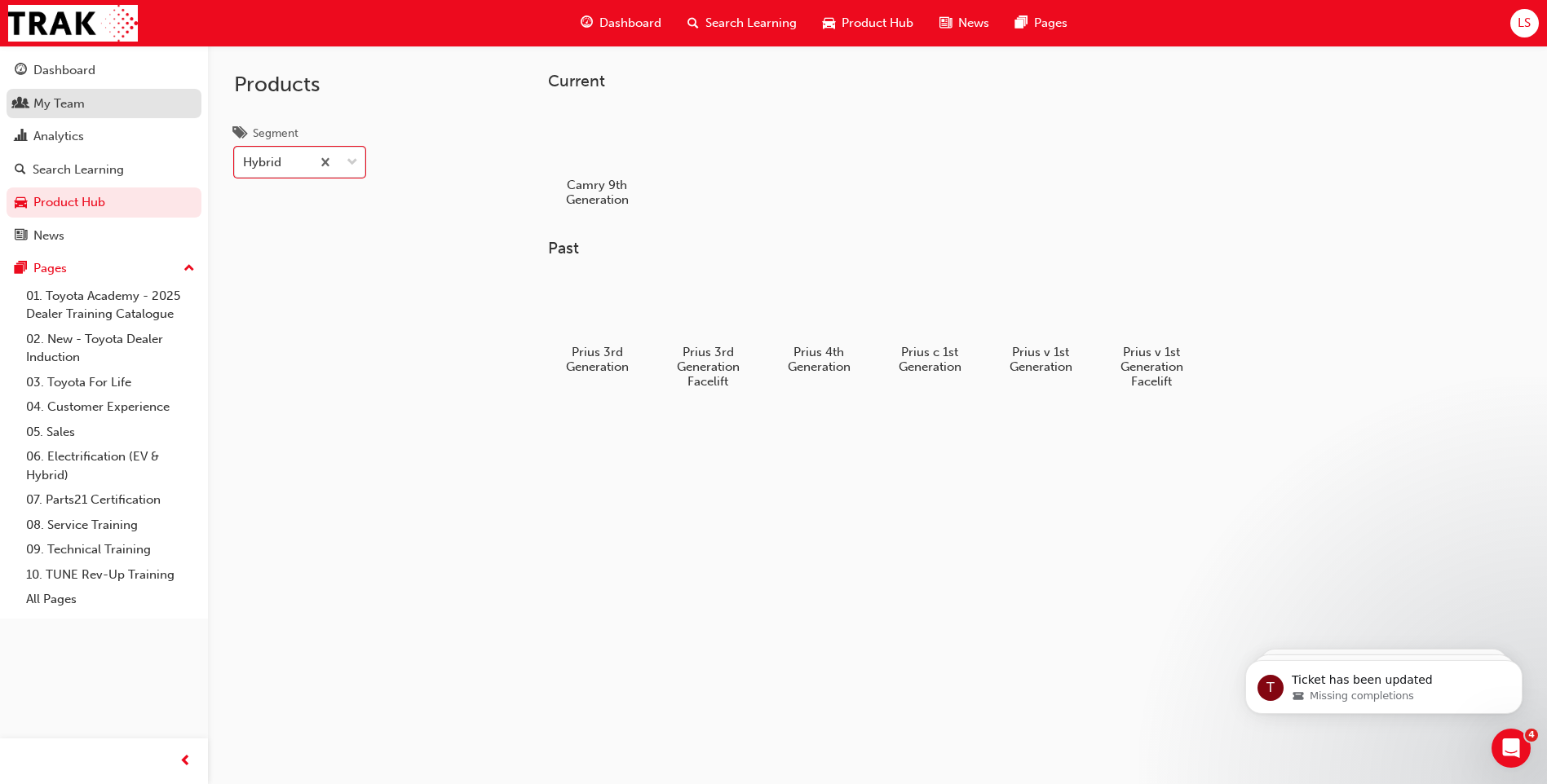
click at [104, 97] on div "My Team" at bounding box center [104, 104] width 179 height 21
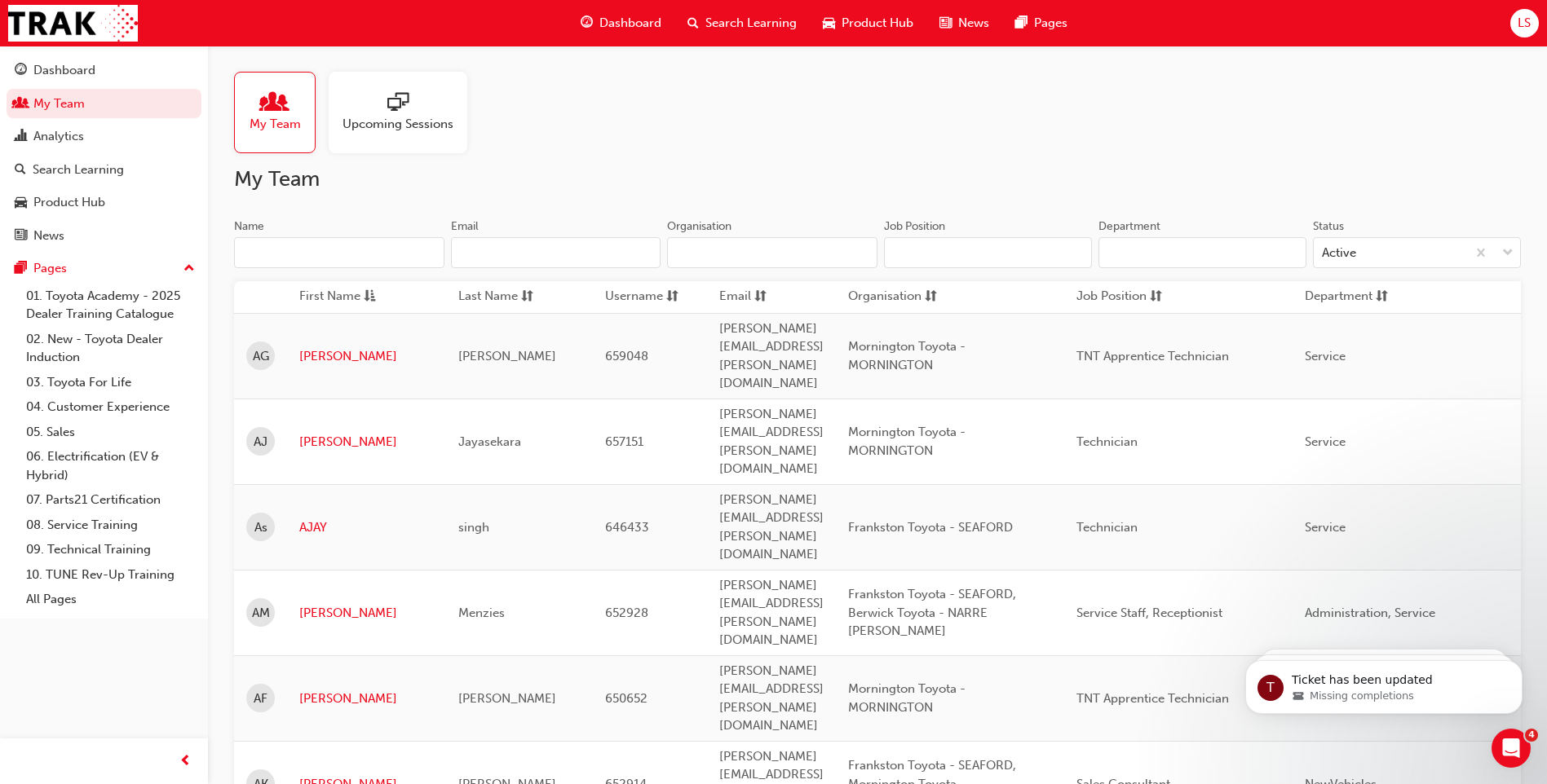
click at [396, 131] on span "Upcoming Sessions" at bounding box center [398, 124] width 111 height 19
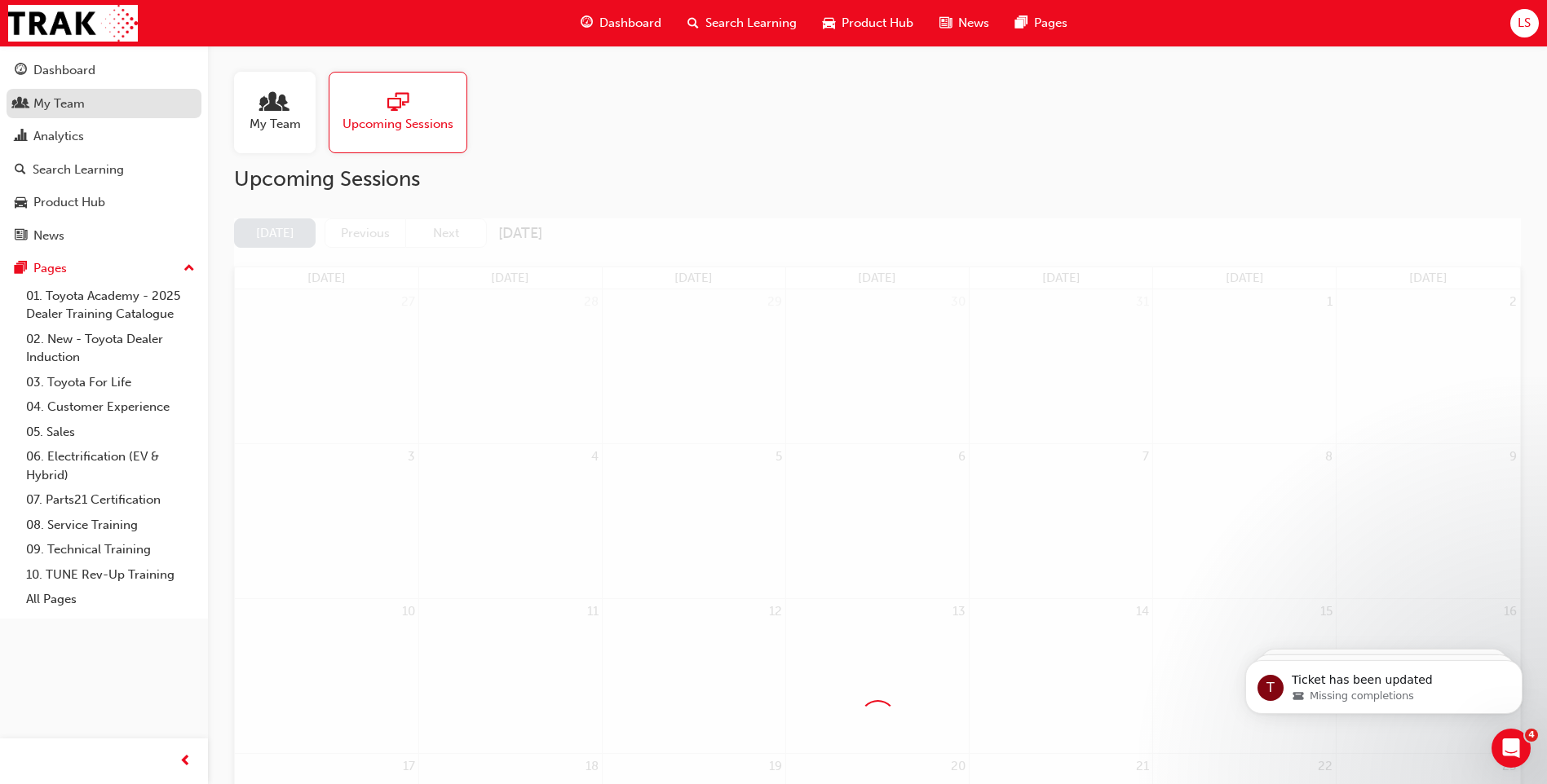
click at [113, 94] on div "My Team" at bounding box center [104, 104] width 179 height 21
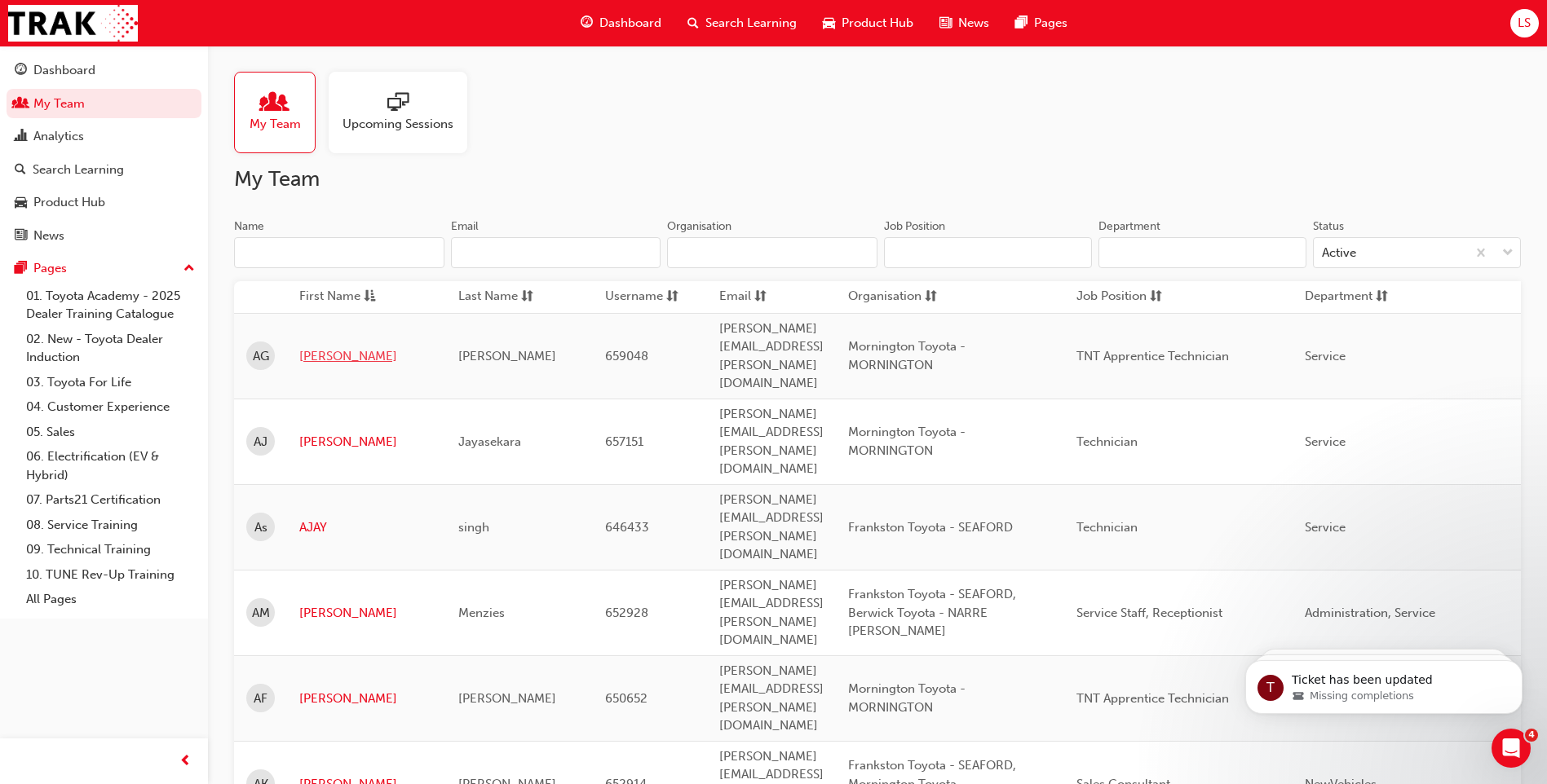
click at [340, 348] on link "[PERSON_NAME]" at bounding box center [367, 357] width 135 height 19
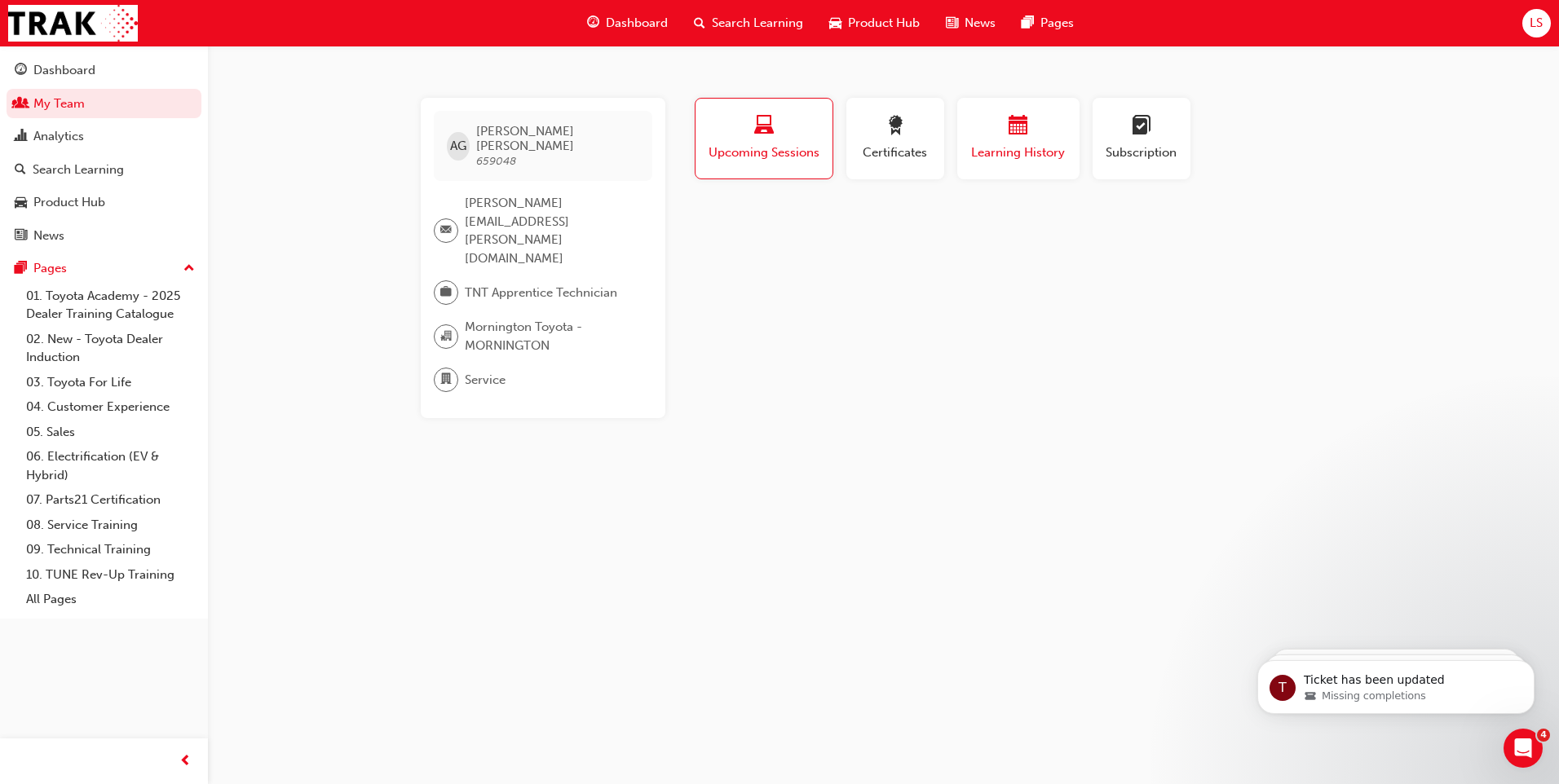
click at [987, 153] on span "Learning History" at bounding box center [1019, 153] width 98 height 19
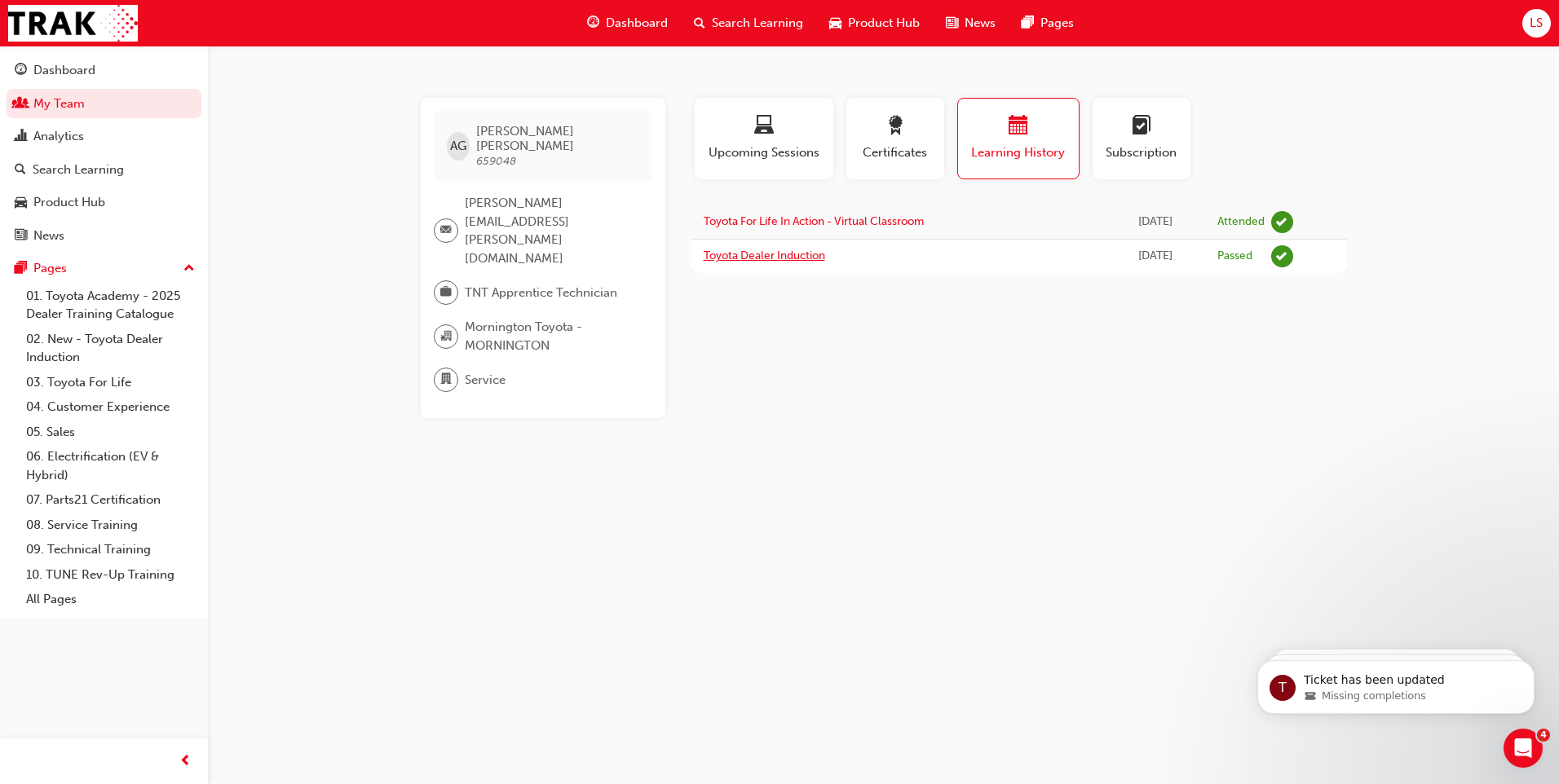
click at [740, 259] on link "Toyota Dealer Induction" at bounding box center [765, 255] width 121 height 14
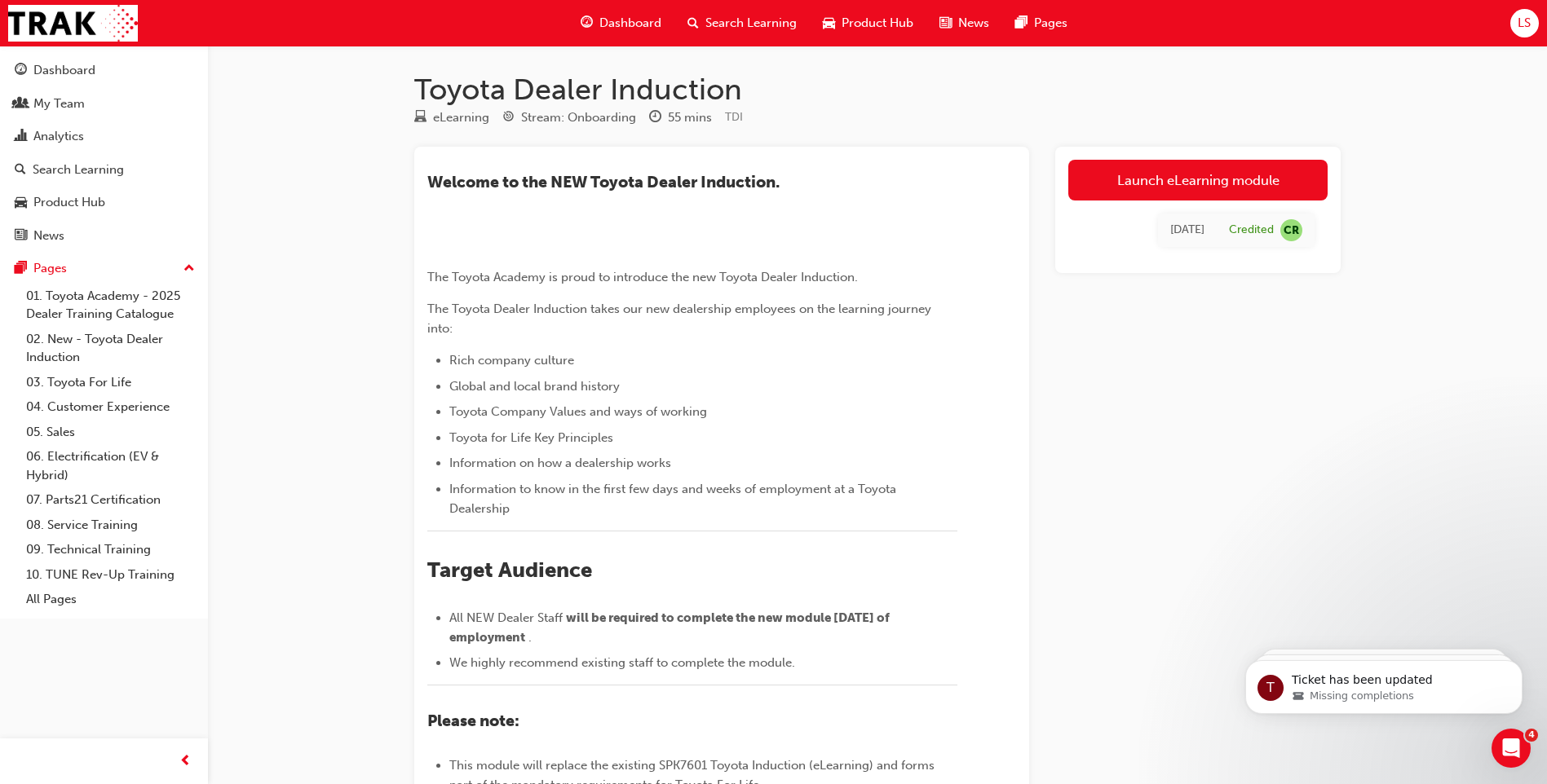
click at [1266, 433] on div "Launch eLearning module [DATE] Credited CR" at bounding box center [1198, 582] width 285 height 872
click at [68, 95] on div "My Team" at bounding box center [59, 104] width 52 height 19
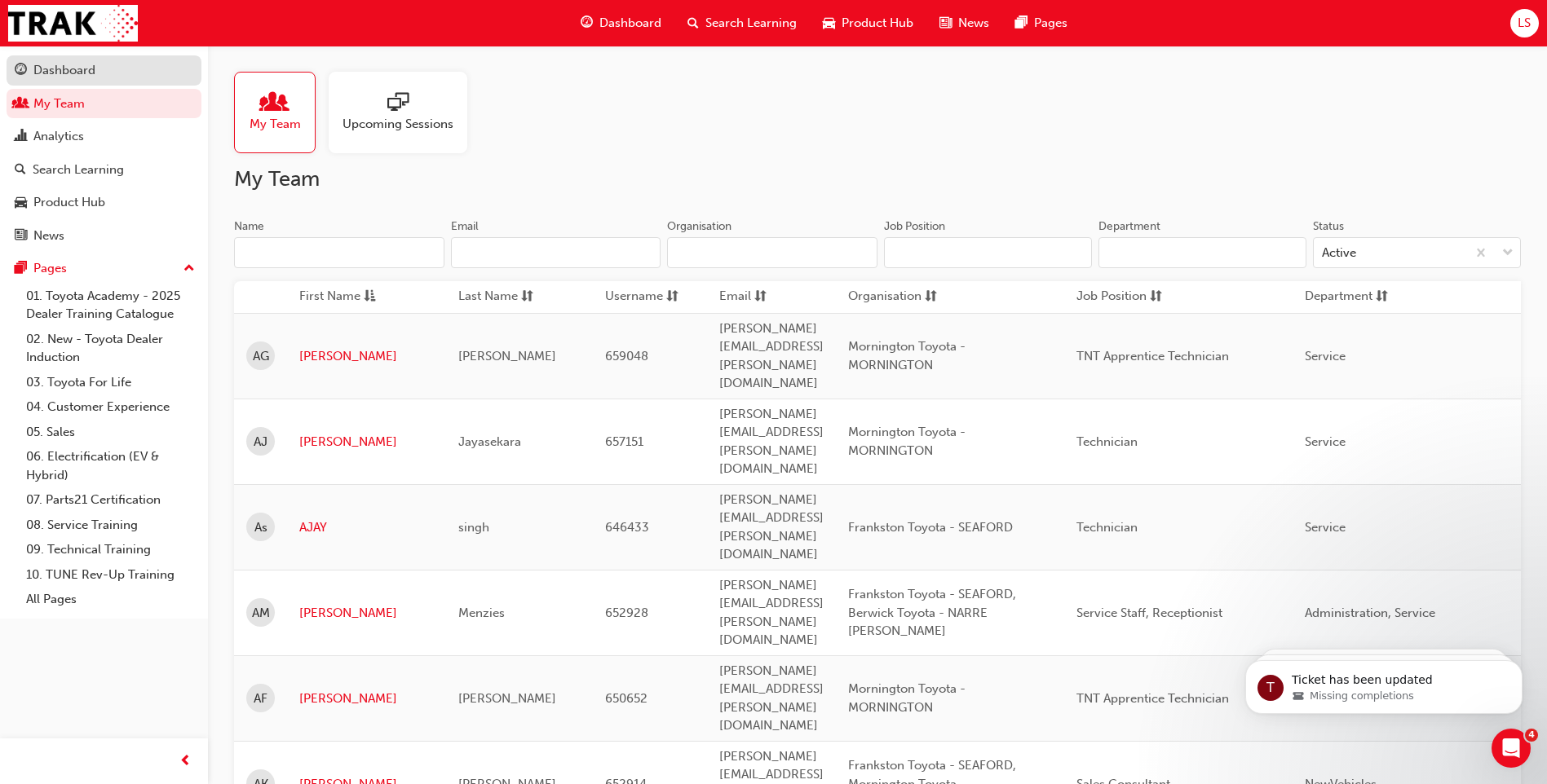
click at [106, 68] on div "Dashboard" at bounding box center [104, 71] width 179 height 21
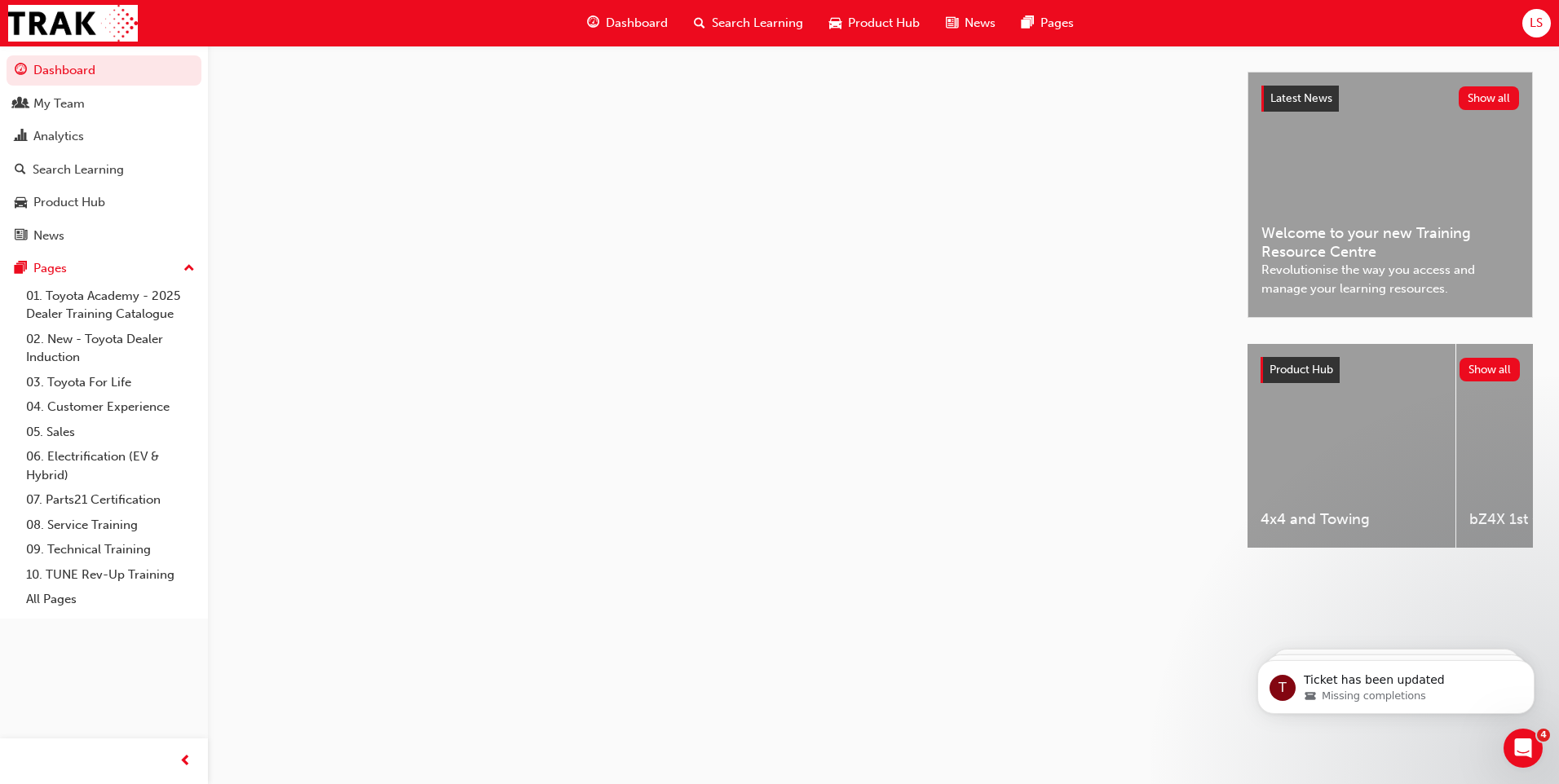
click at [74, 86] on button "Dashboard My Team Analytics Search Learning Product Hub News Pages" at bounding box center [104, 153] width 195 height 201
click at [85, 96] on div "My Team" at bounding box center [104, 104] width 179 height 21
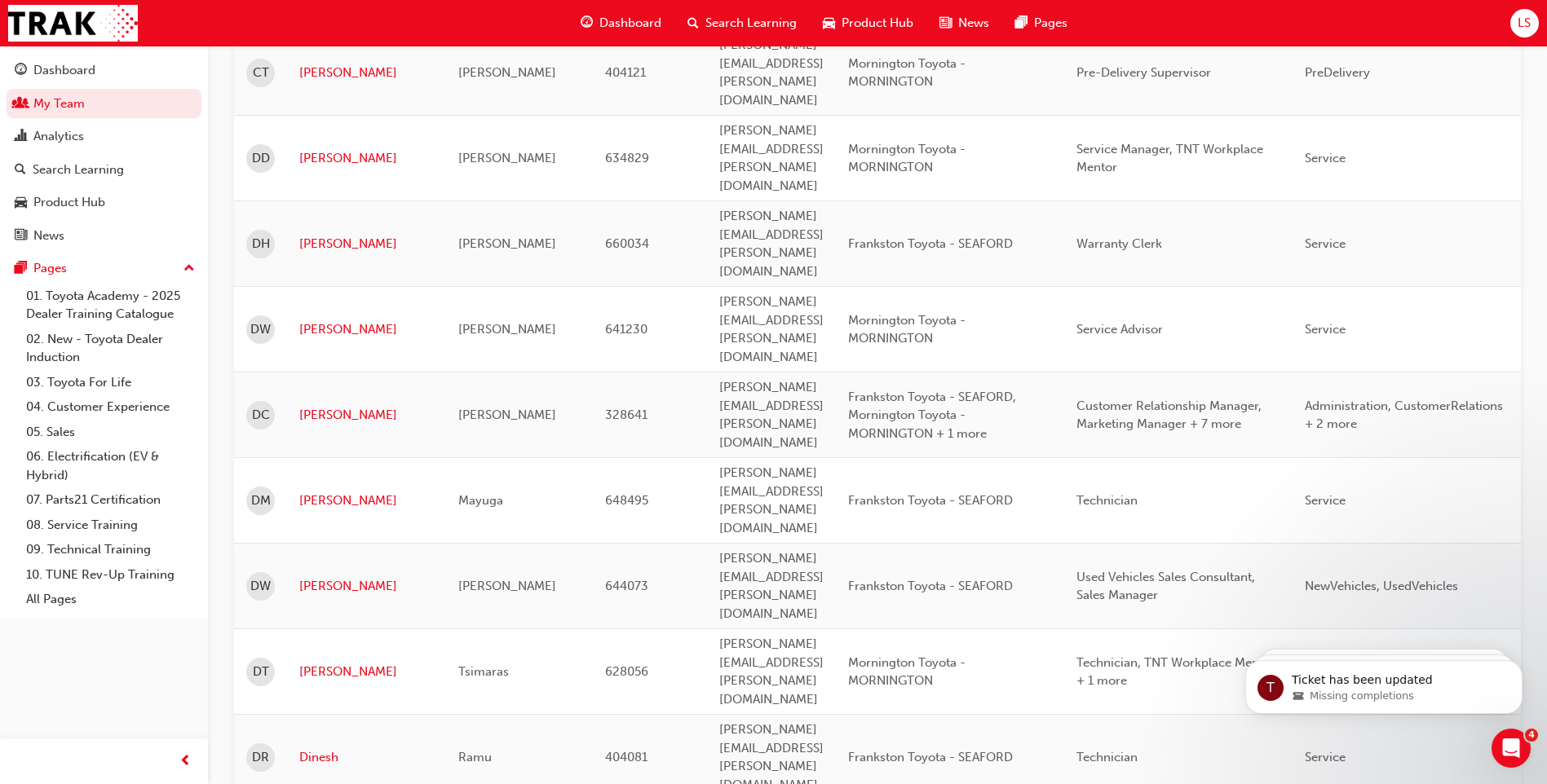
scroll to position [2201, 0]
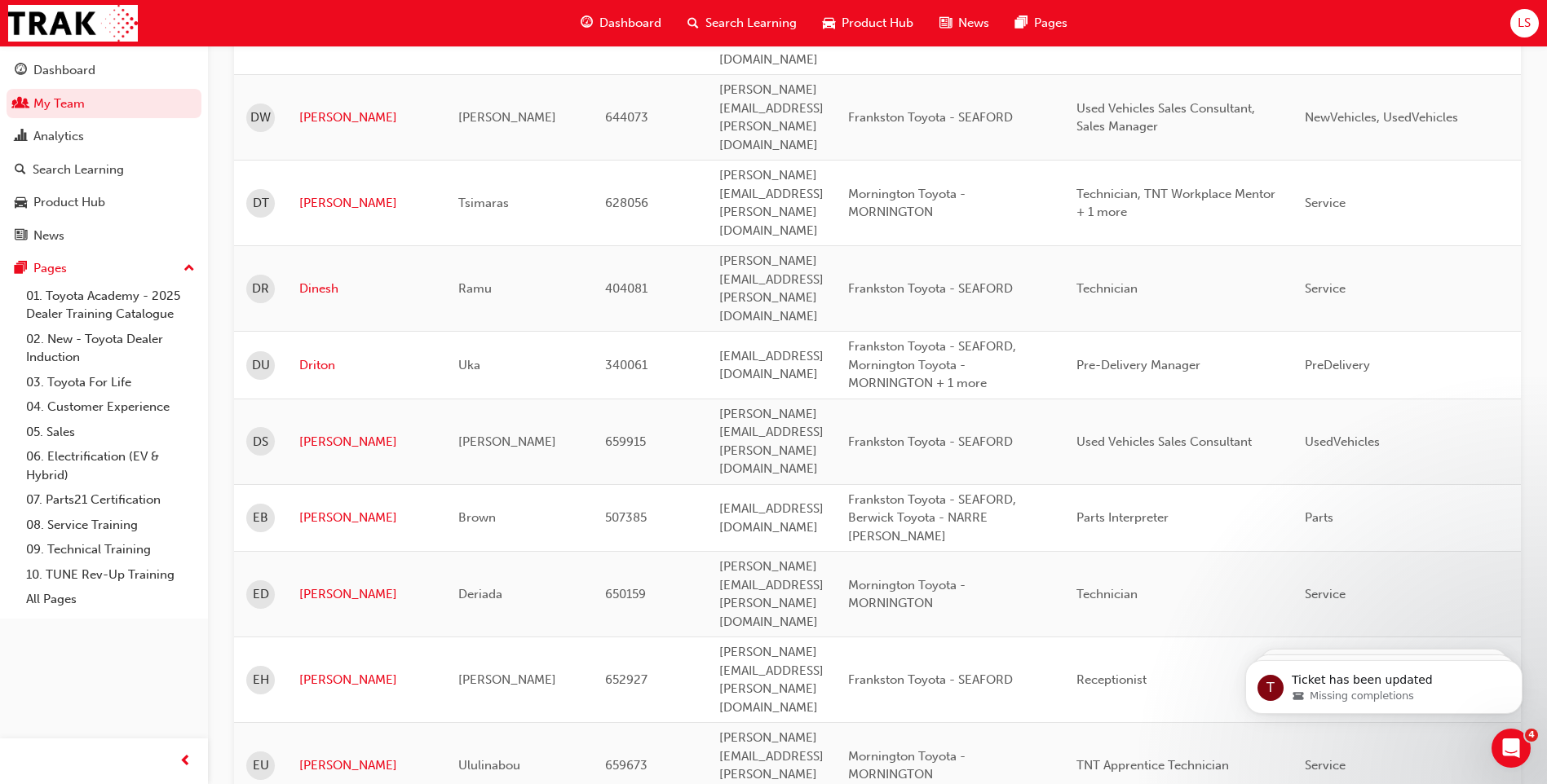
drag, startPoint x: 318, startPoint y: 508, endPoint x: 665, endPoint y: 468, distance: 349.3
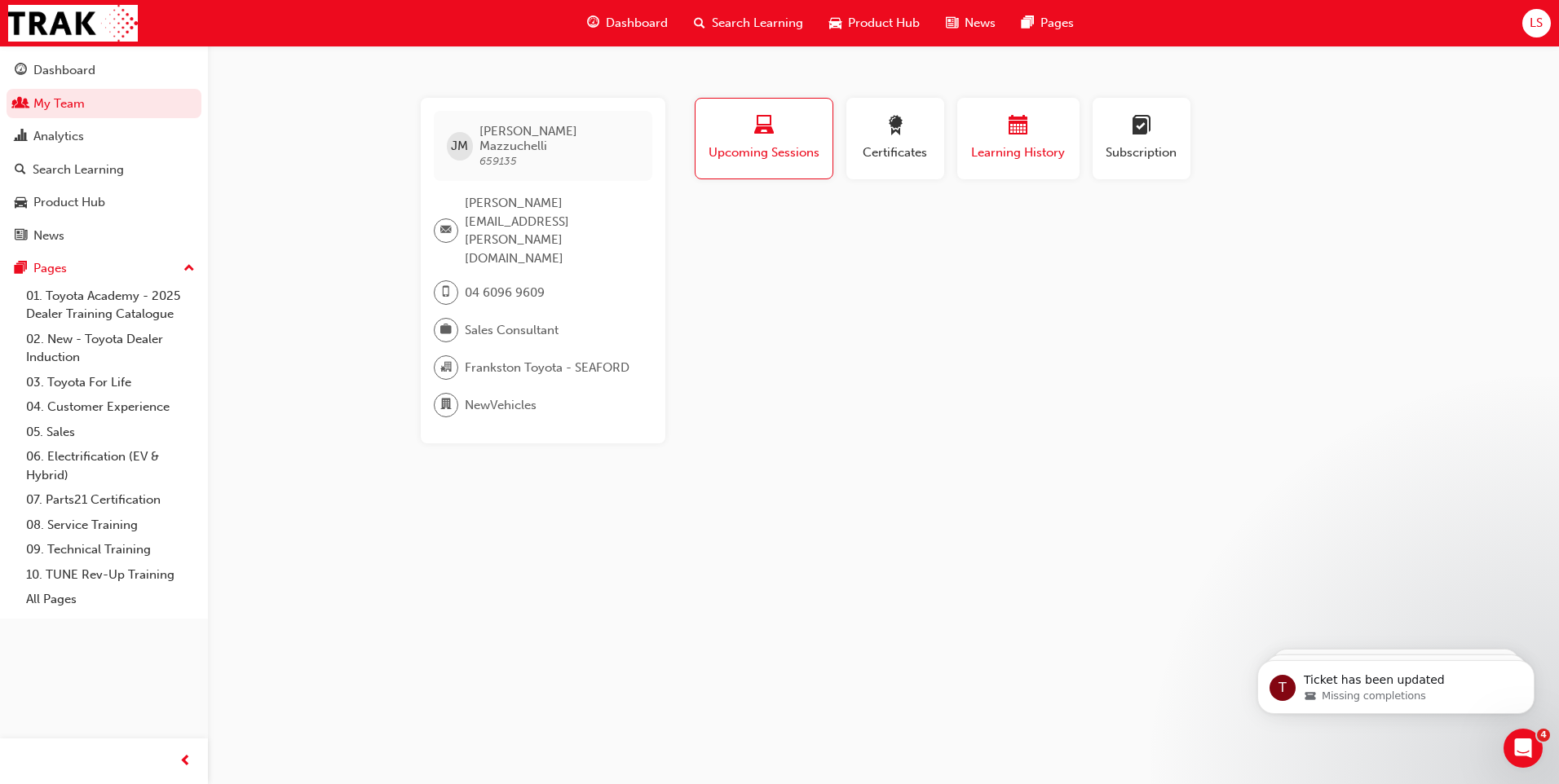
click at [1042, 151] on span "Learning History" at bounding box center [1019, 153] width 98 height 19
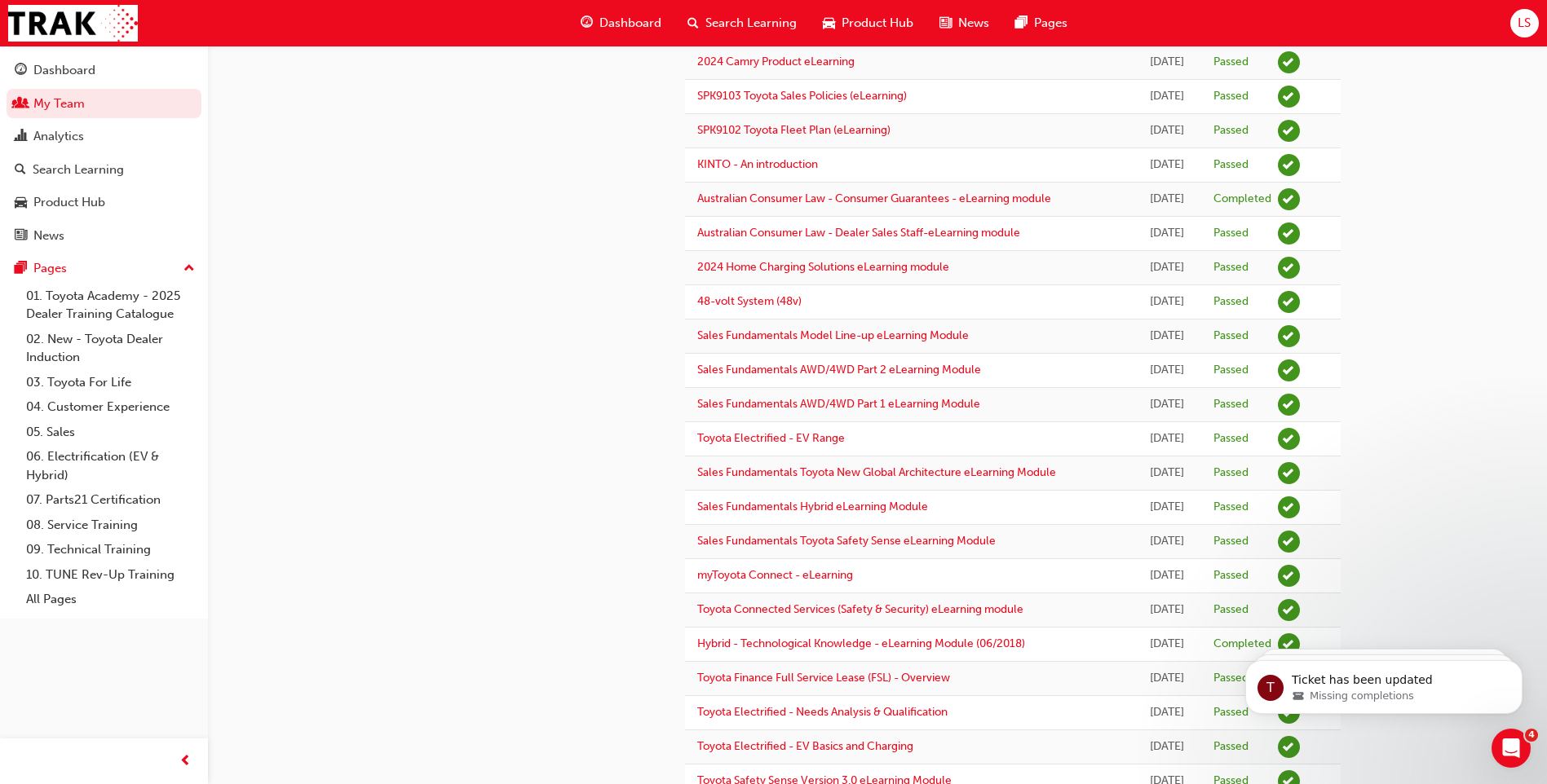
scroll to position [733, 0]
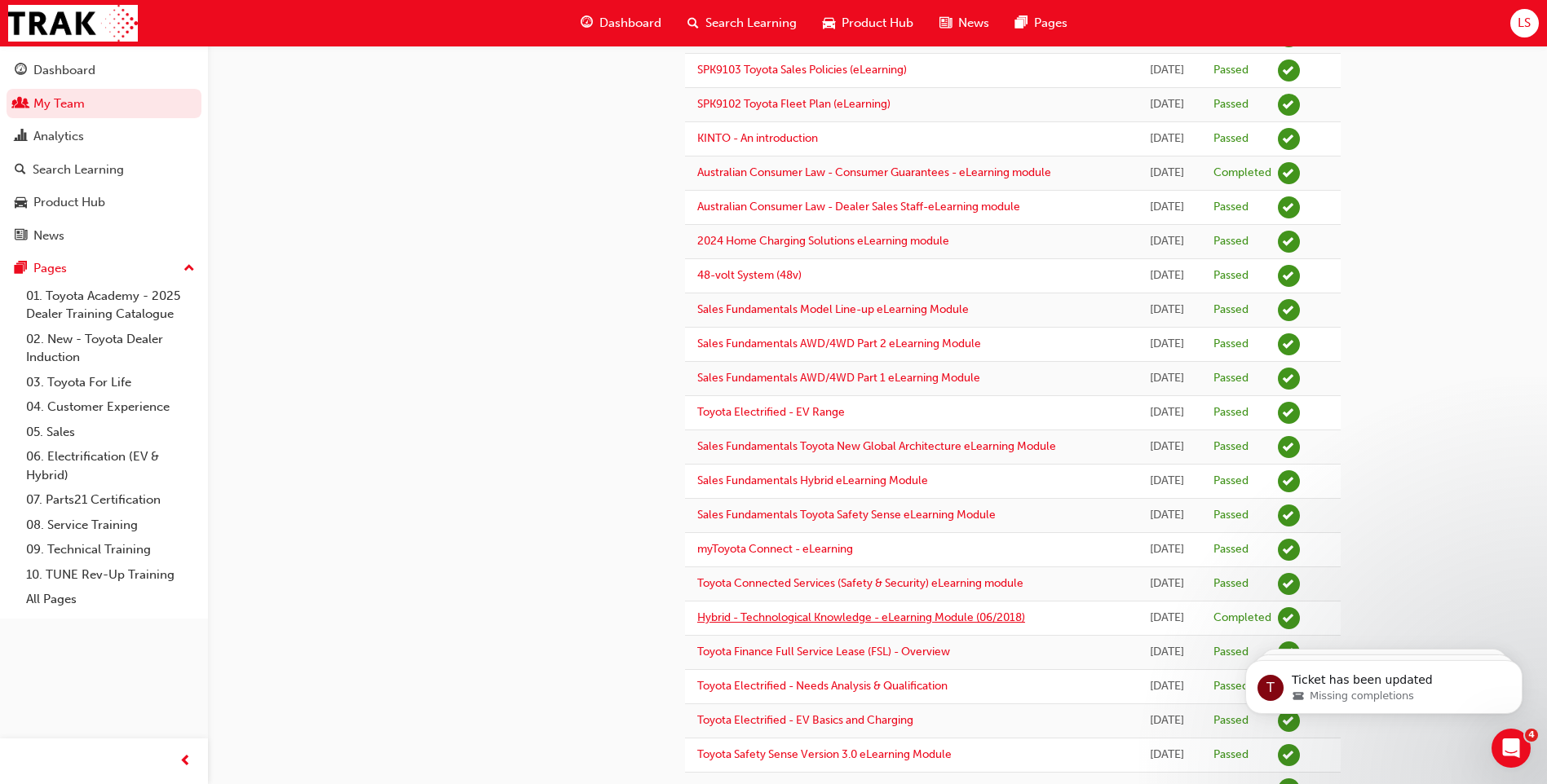
click at [945, 618] on link "Hybrid - Technological Knowledge - eLearning Module (06/2018)" at bounding box center [861, 617] width 328 height 14
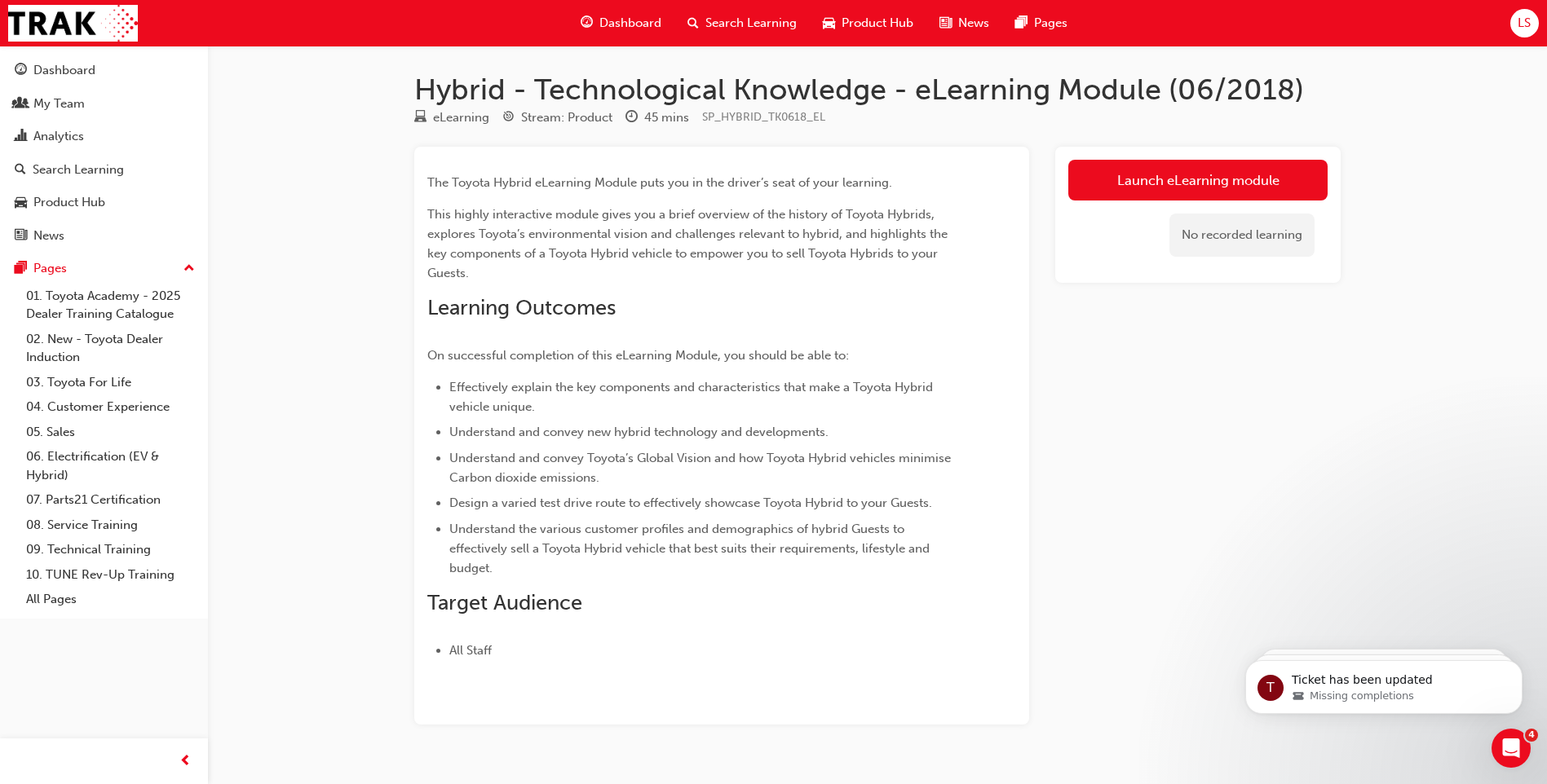
click at [352, 433] on div "Hybrid - Technological Knowledge - eLearning Module (06/2018) eLearning Stream:…" at bounding box center [774, 408] width 1547 height 817
click at [121, 101] on div "My Team" at bounding box center [104, 104] width 179 height 21
